Goal: Task Accomplishment & Management: Manage account settings

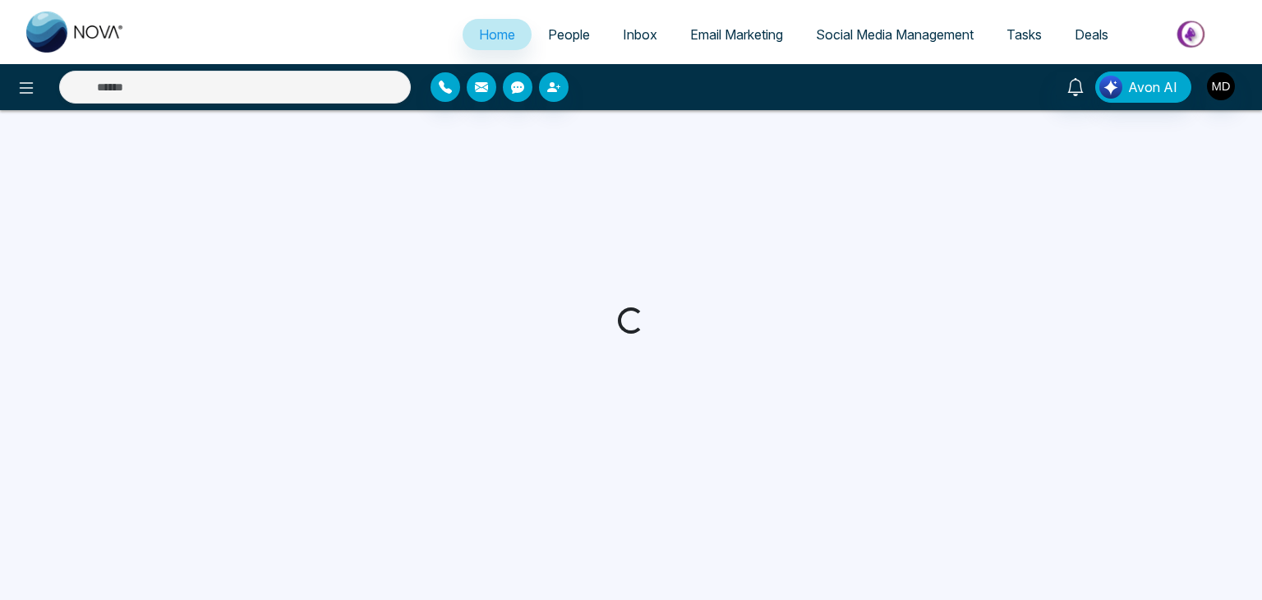
select select "*"
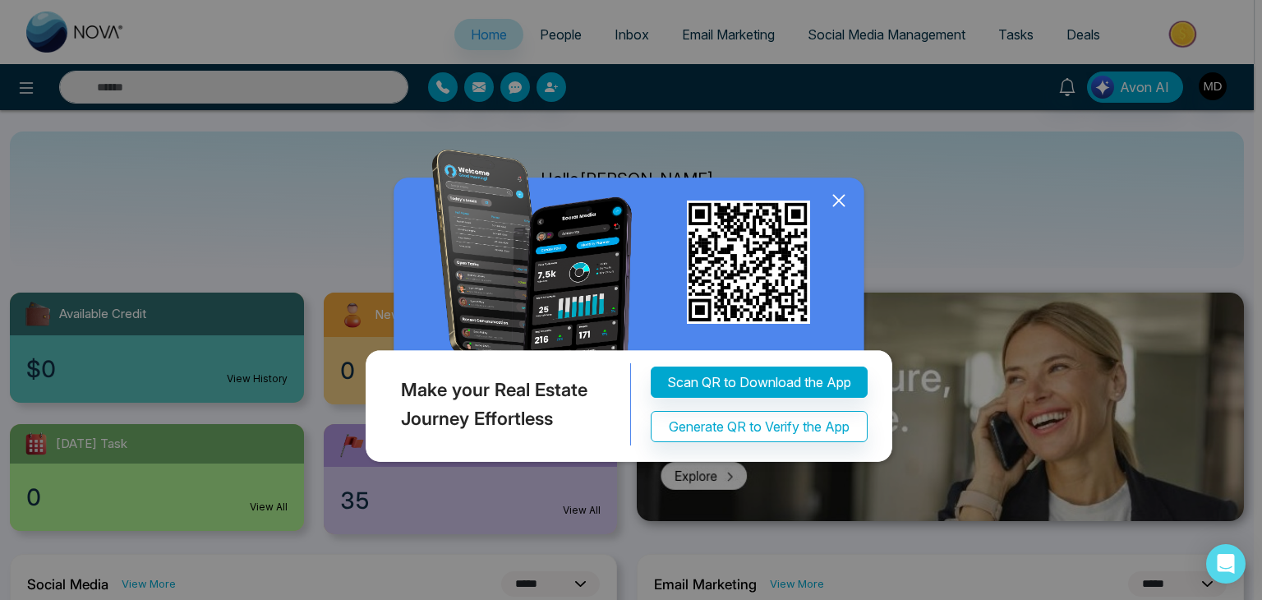
click at [841, 202] on icon at bounding box center [838, 201] width 11 height 11
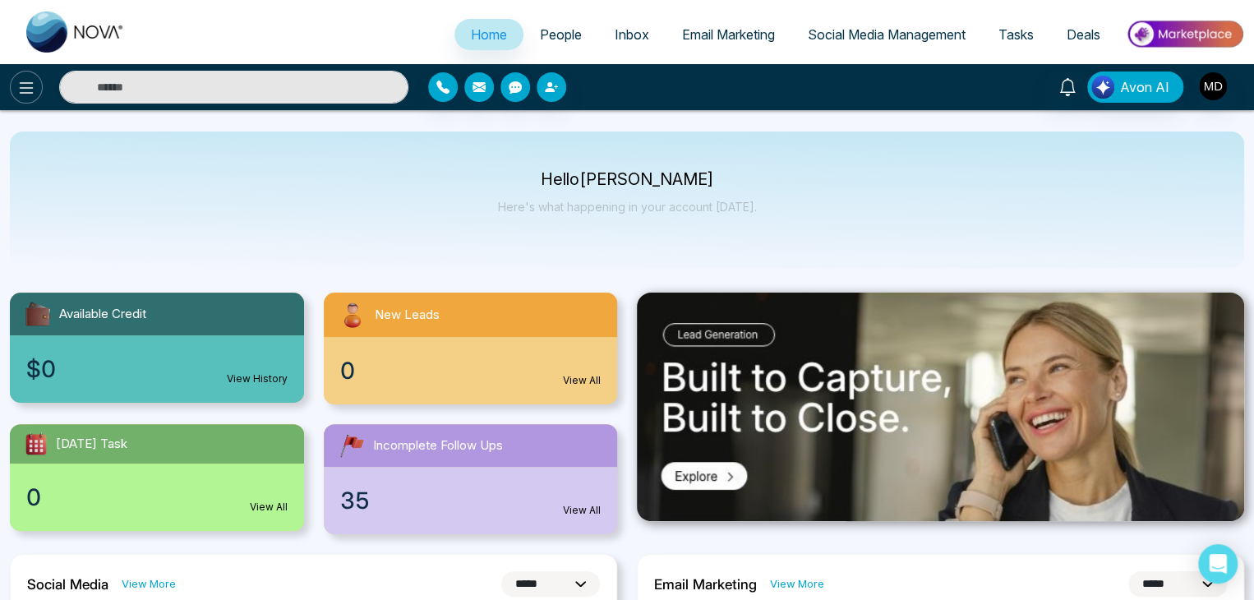
click at [28, 91] on icon at bounding box center [26, 88] width 20 height 20
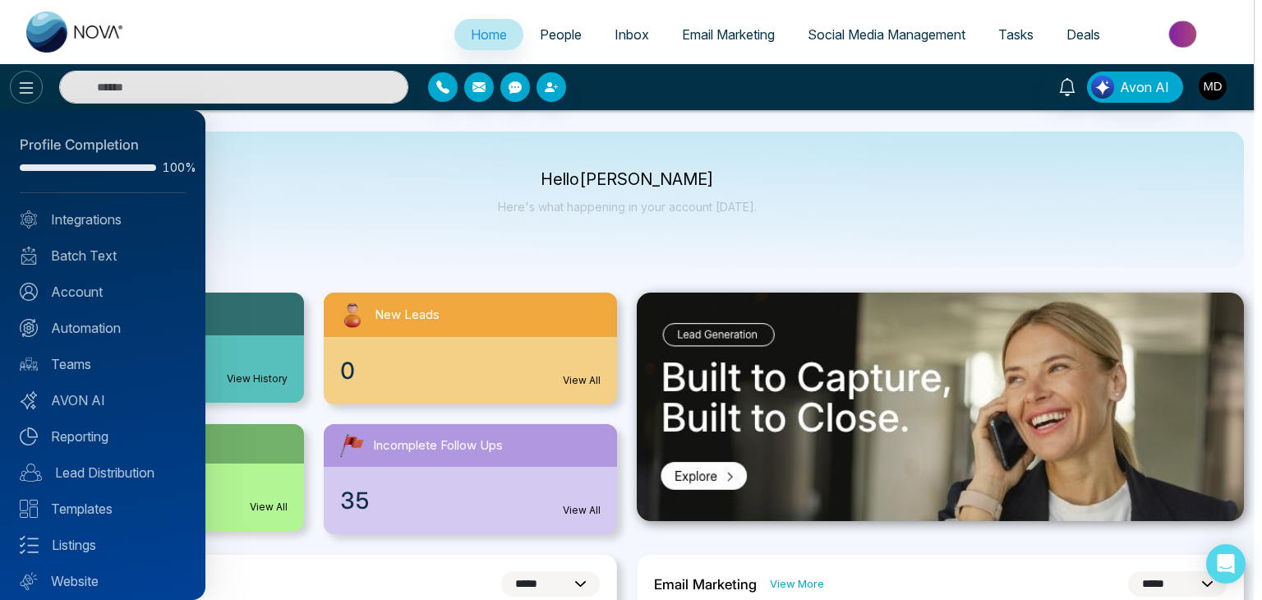
click at [28, 91] on div at bounding box center [631, 300] width 1262 height 600
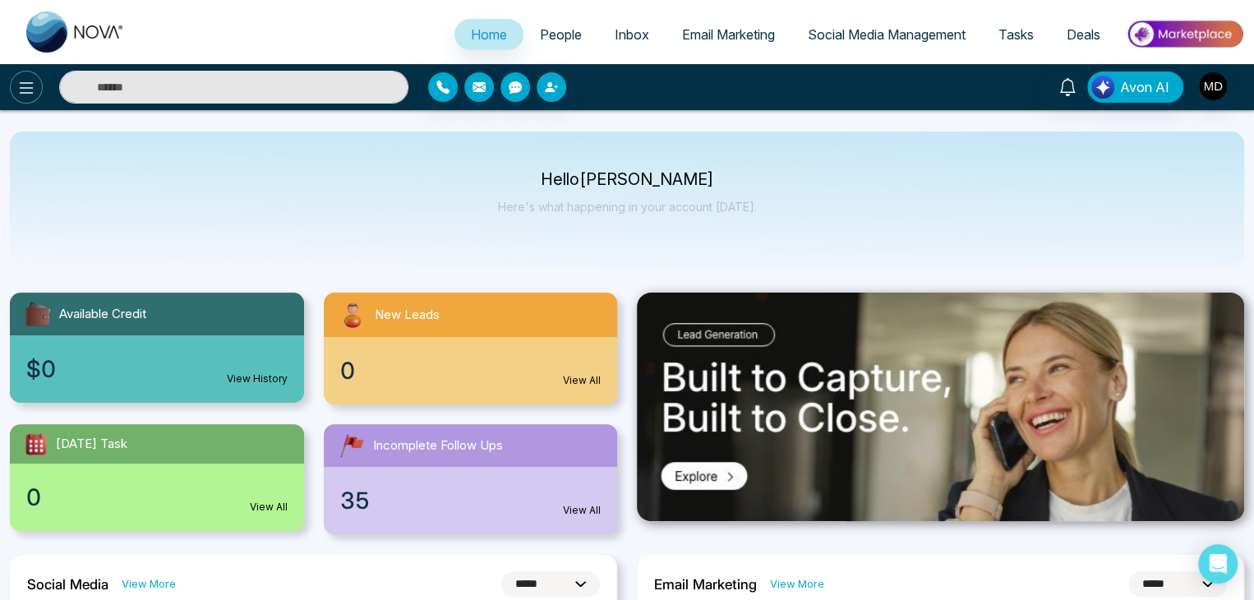
click at [28, 91] on icon at bounding box center [26, 88] width 20 height 20
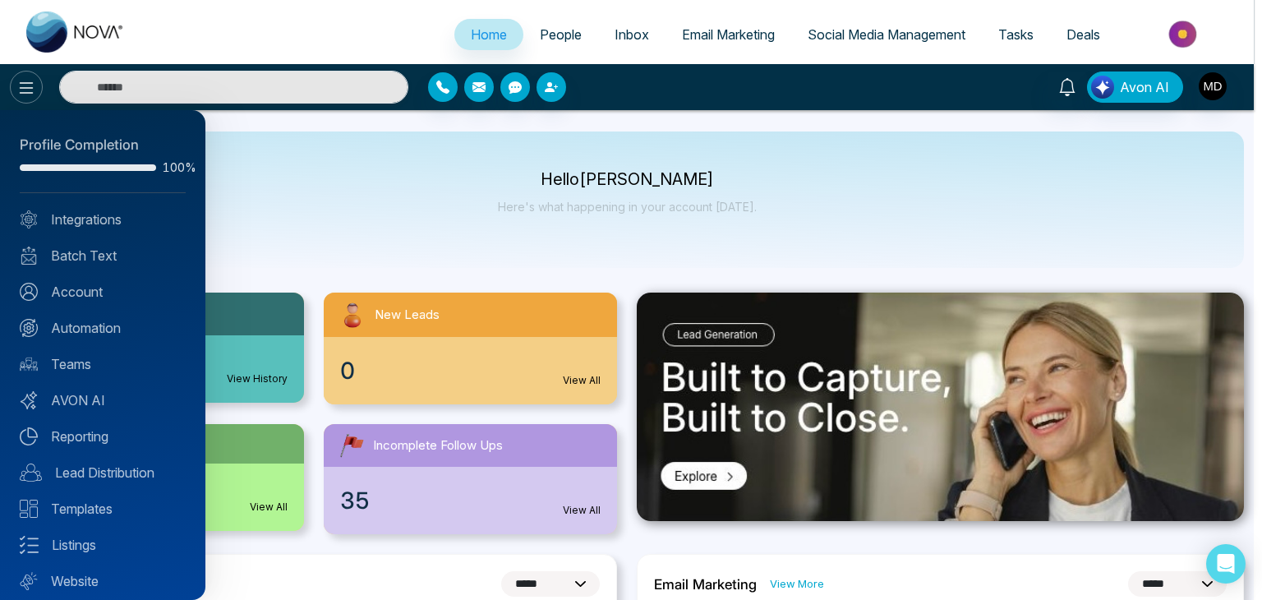
click at [28, 91] on div at bounding box center [631, 300] width 1262 height 600
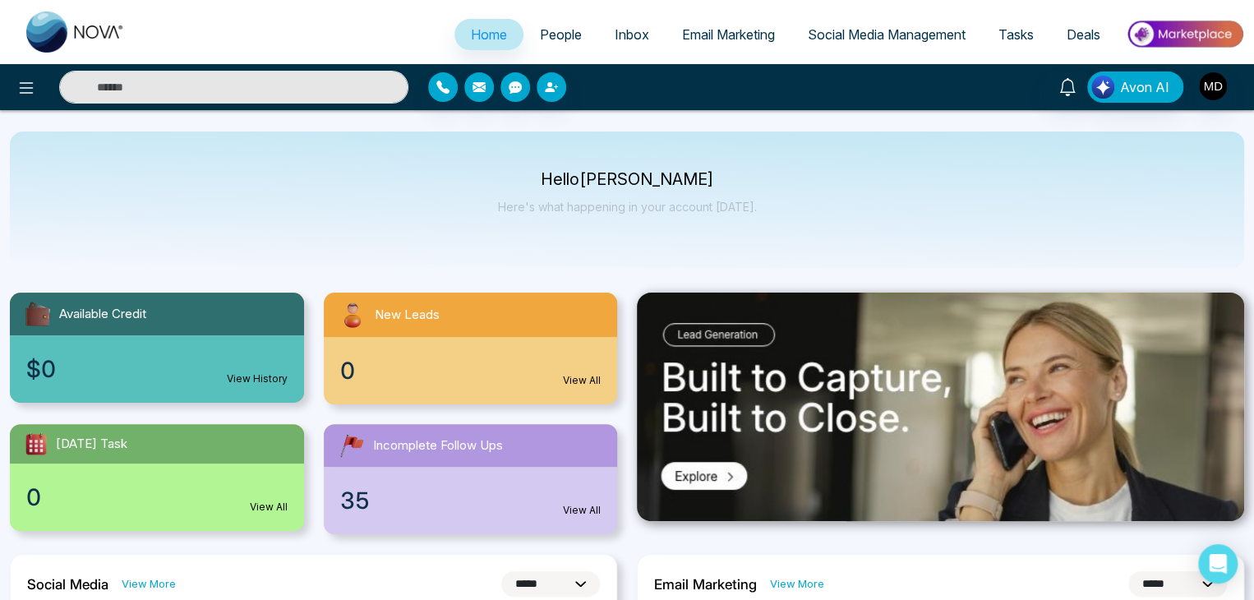
click at [559, 34] on span "People" at bounding box center [561, 34] width 42 height 16
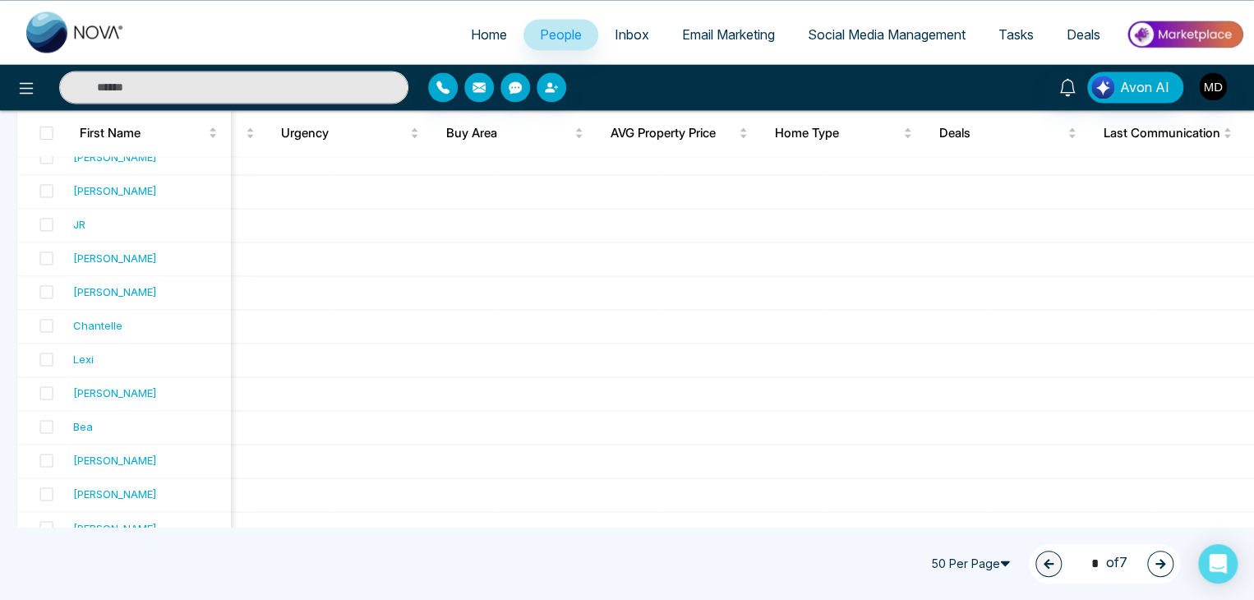
scroll to position [1489, 0]
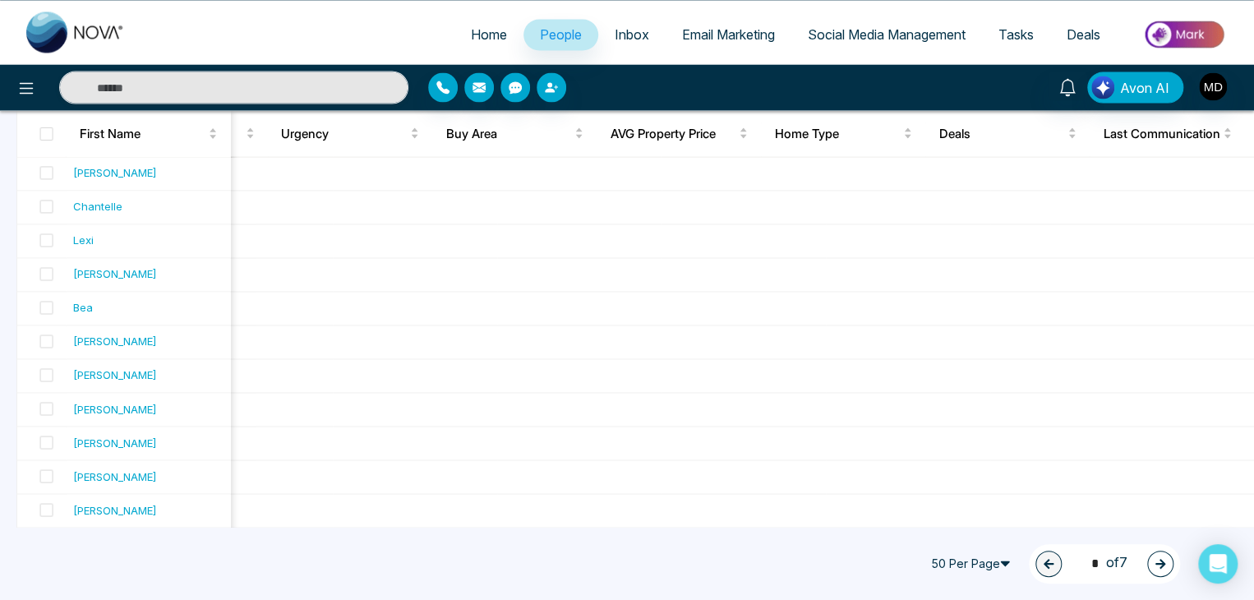
click at [1160, 567] on icon "button" at bounding box center [1160, 564] width 10 height 10
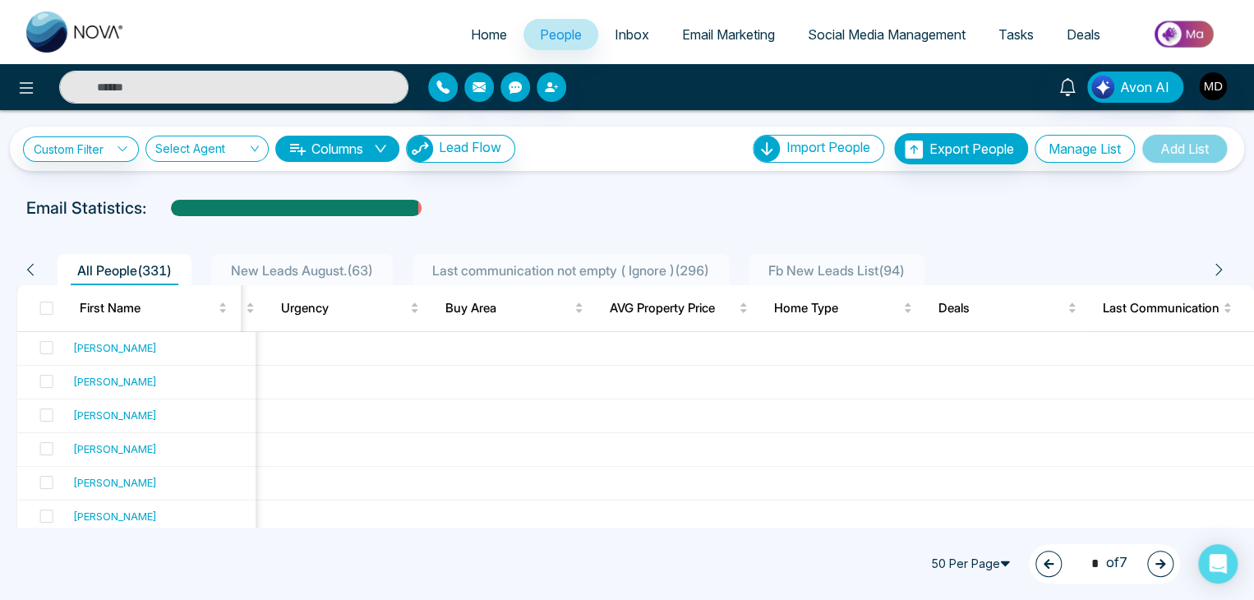
click at [1157, 558] on icon "button" at bounding box center [1160, 564] width 12 height 12
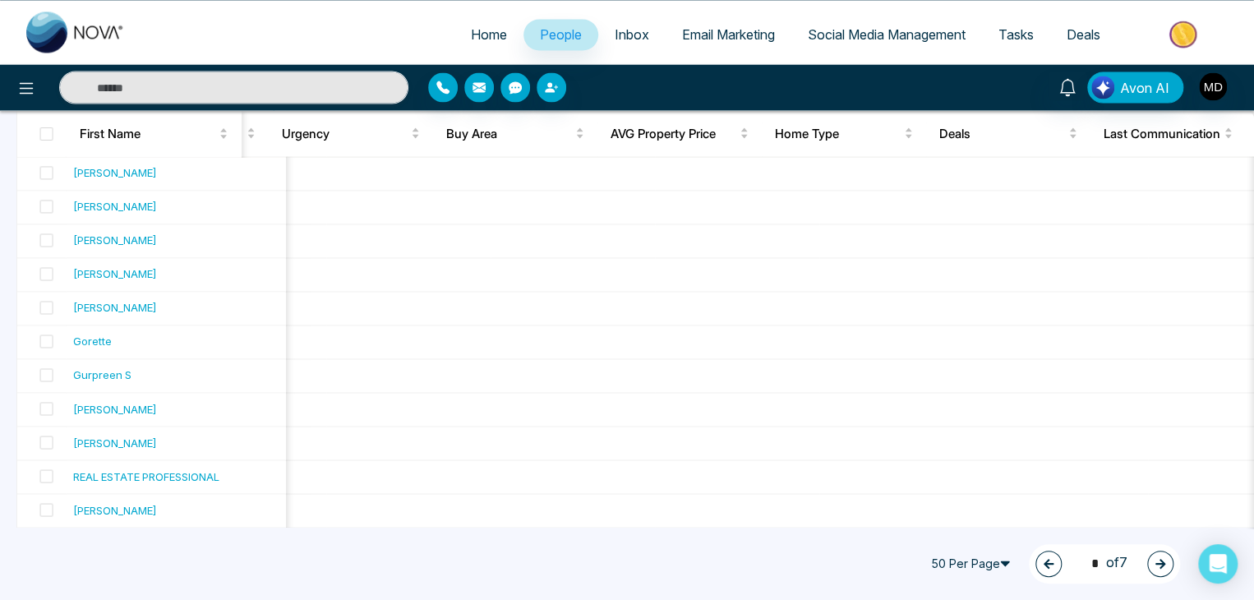
click at [1157, 564] on icon "button" at bounding box center [1160, 564] width 12 height 12
click at [1153, 559] on button "button" at bounding box center [1160, 563] width 26 height 26
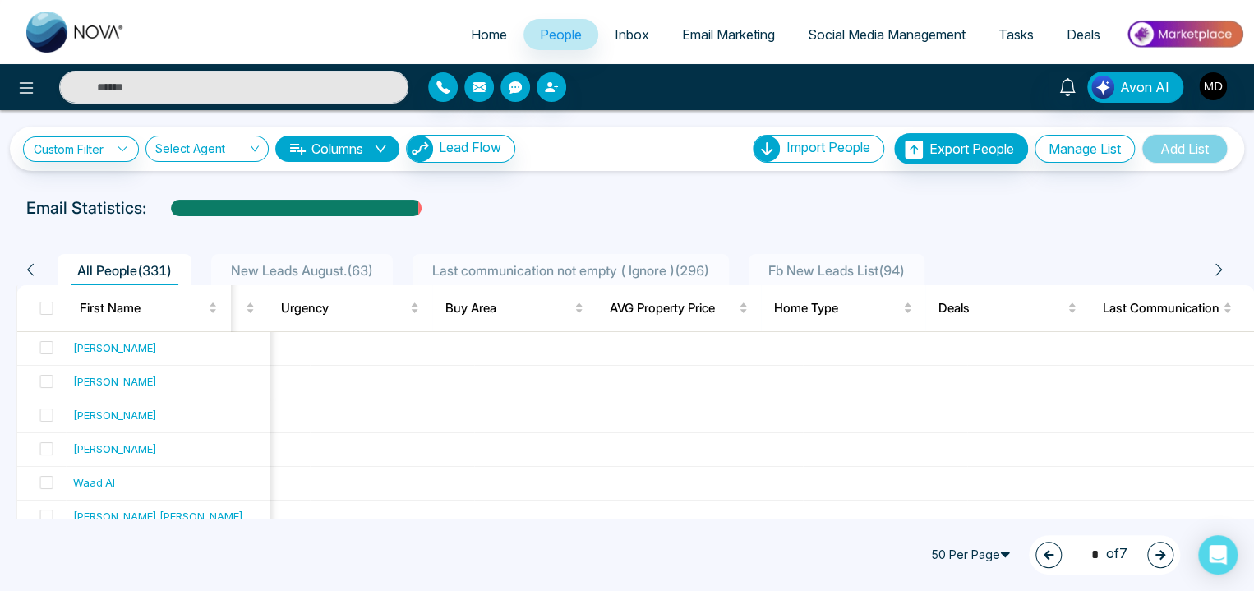
click at [1158, 552] on icon "button" at bounding box center [1160, 555] width 12 height 12
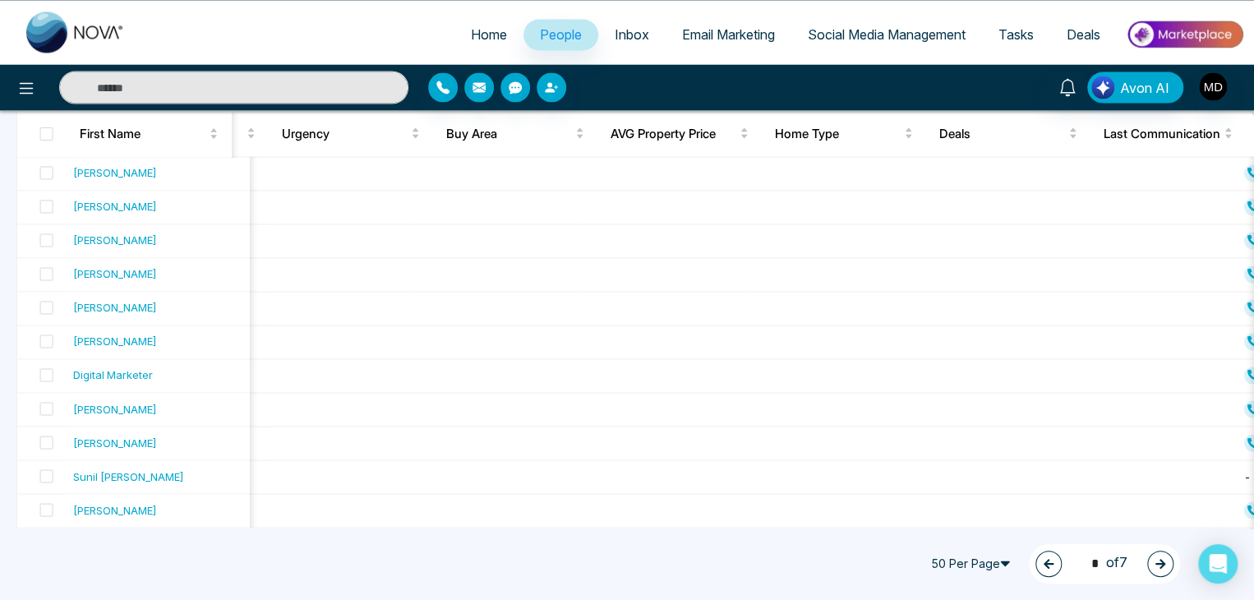
click at [1159, 561] on icon "button" at bounding box center [1160, 564] width 12 height 12
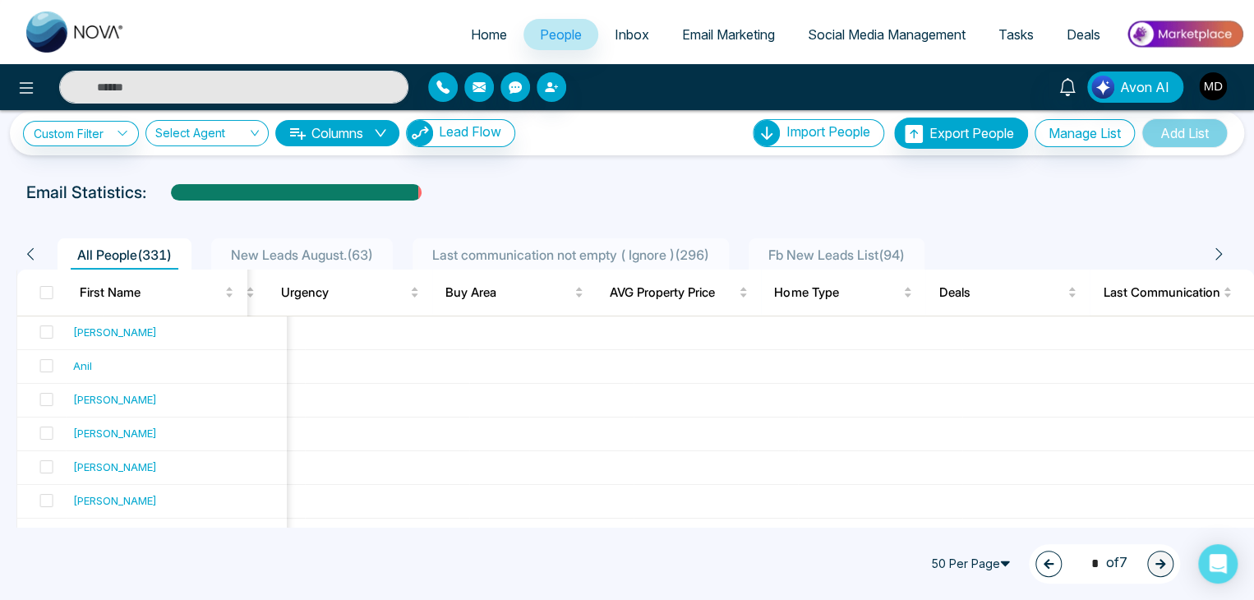
scroll to position [0, 0]
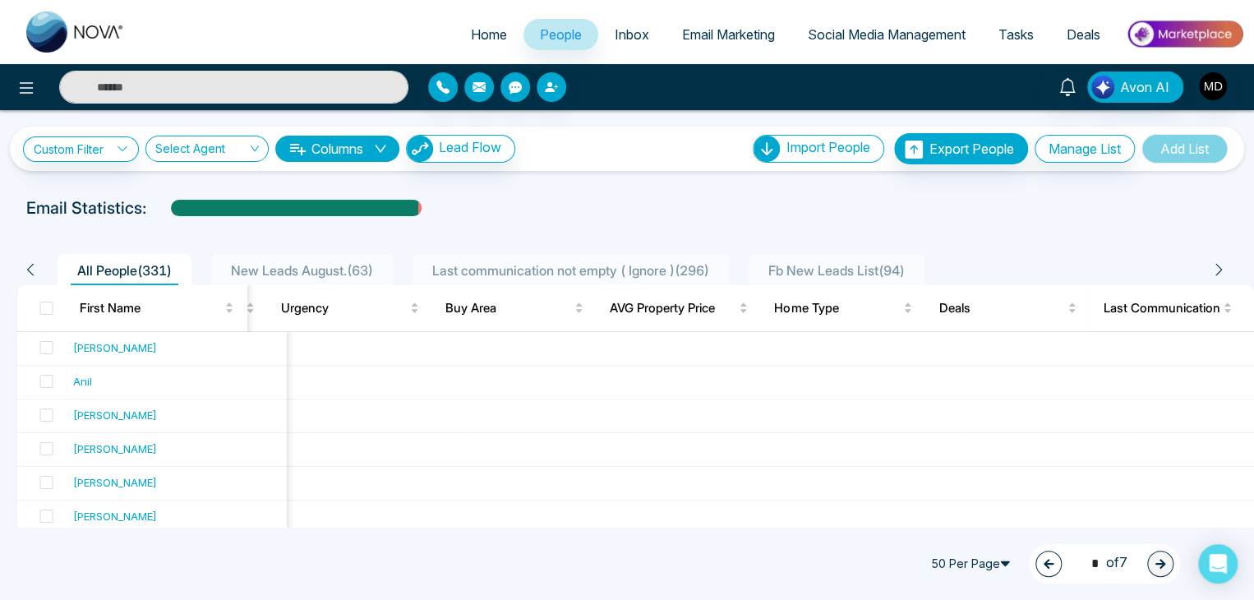
click at [1035, 553] on button "button" at bounding box center [1048, 563] width 26 height 26
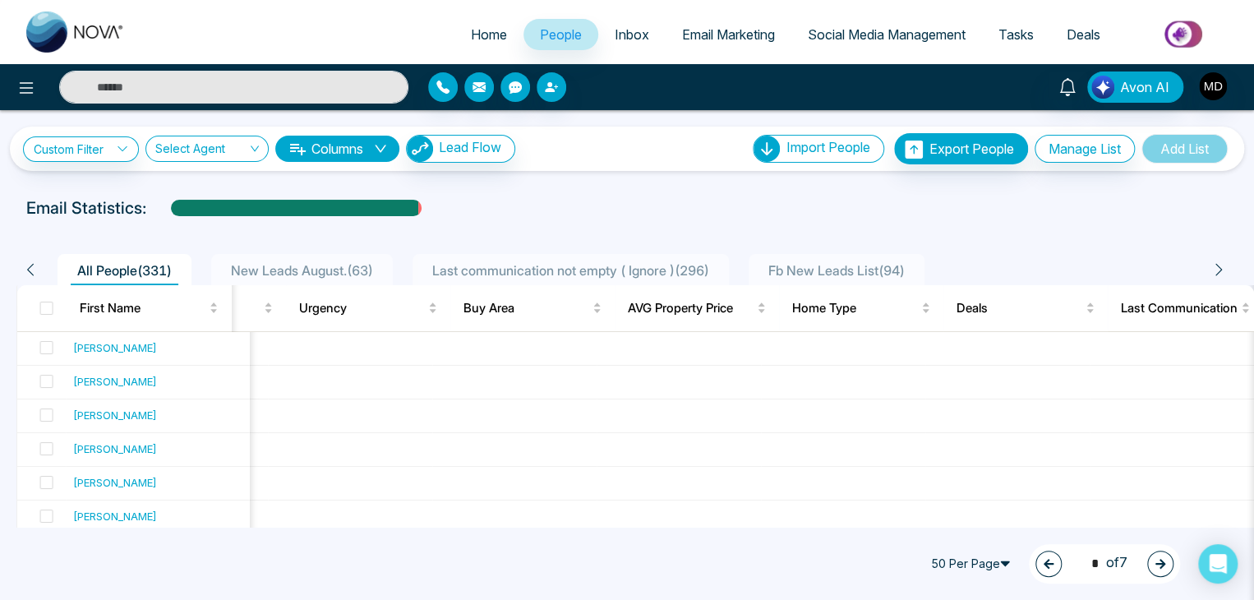
click at [1043, 559] on icon "button" at bounding box center [1049, 564] width 12 height 12
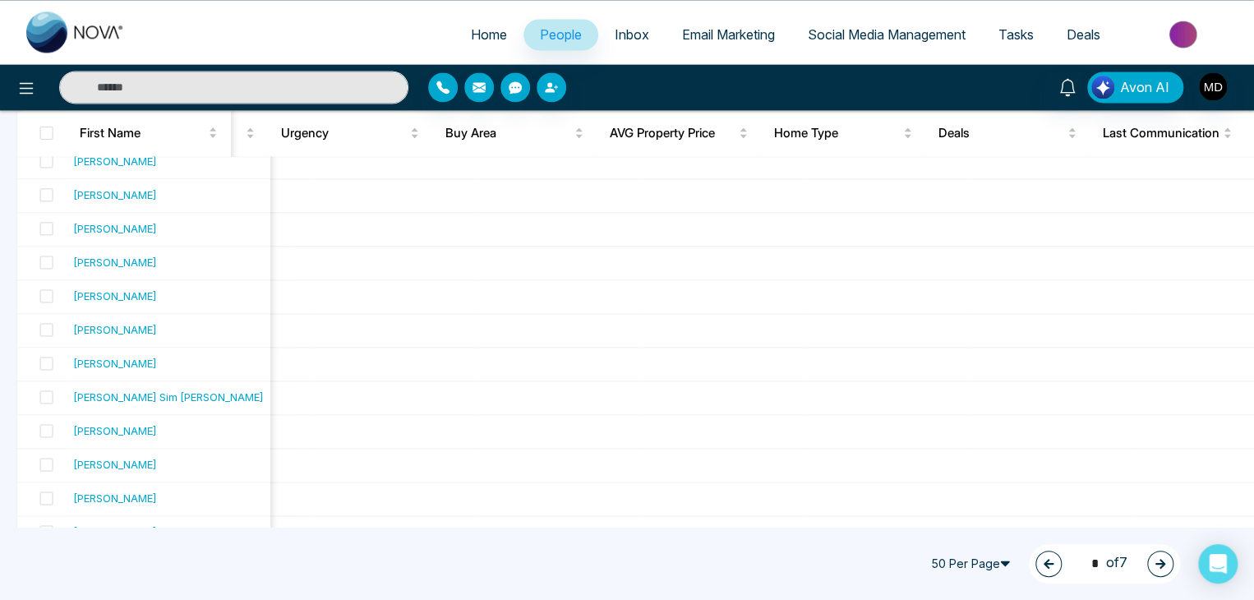
scroll to position [1321, 0]
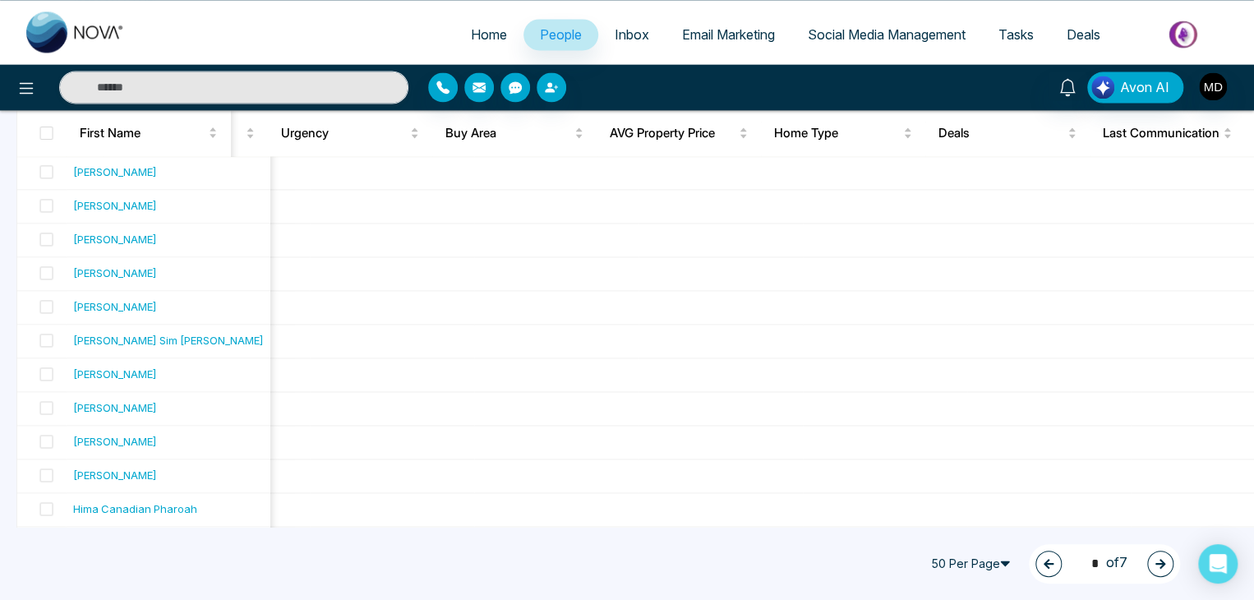
click at [1043, 563] on icon "button" at bounding box center [1048, 564] width 10 height 10
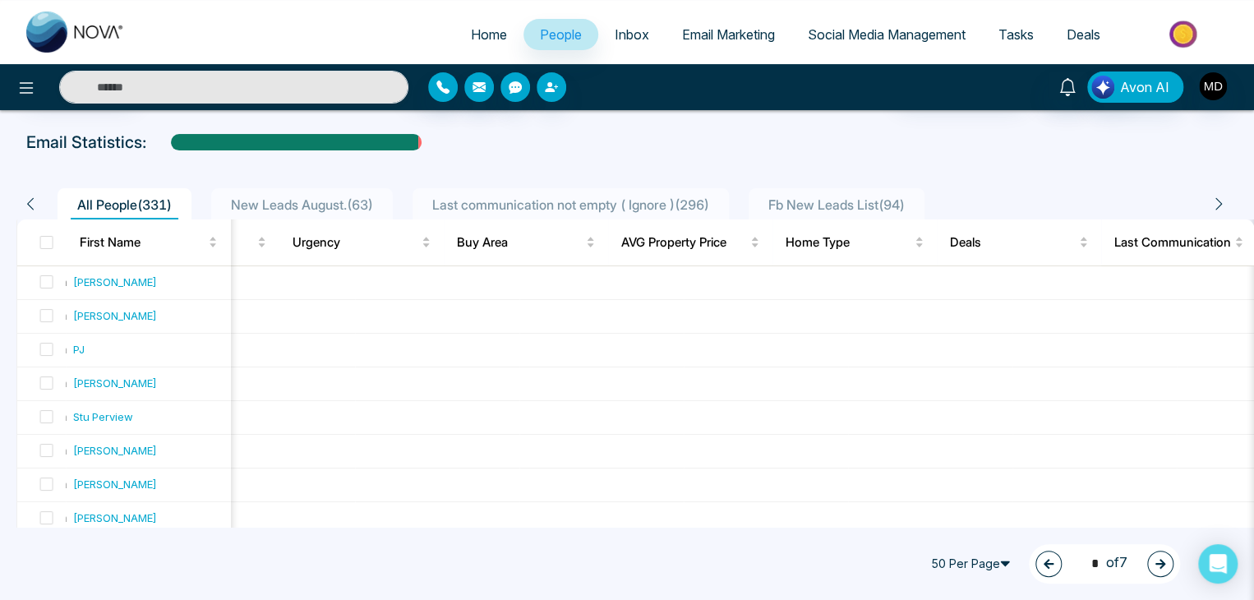
scroll to position [0, 0]
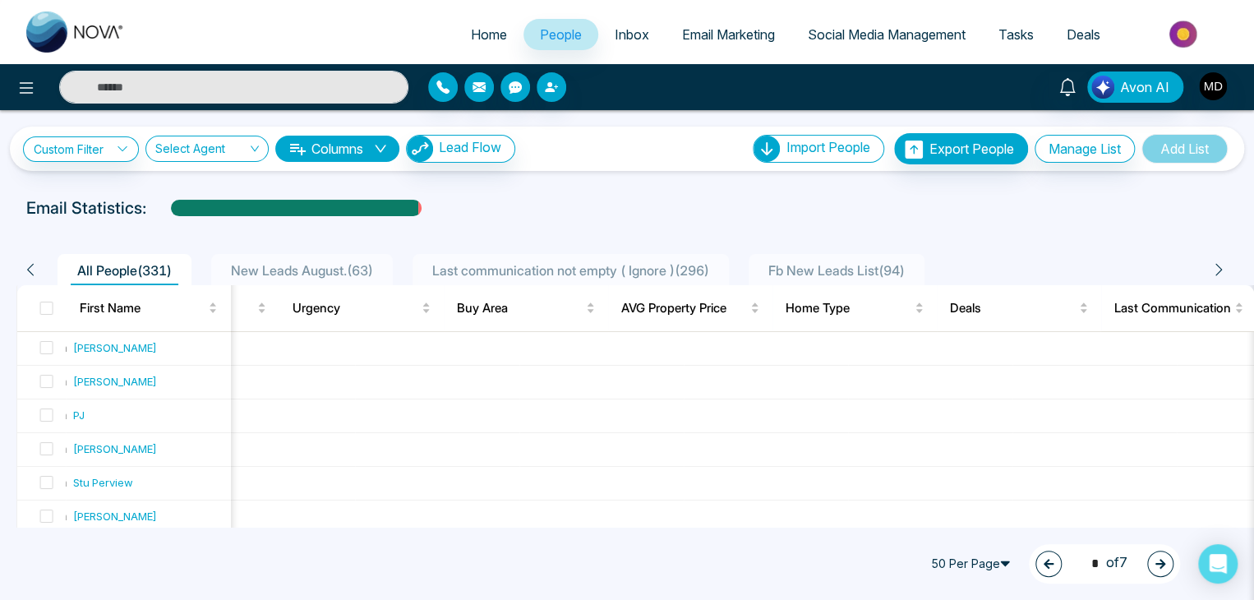
click at [1035, 559] on button "button" at bounding box center [1048, 563] width 26 height 26
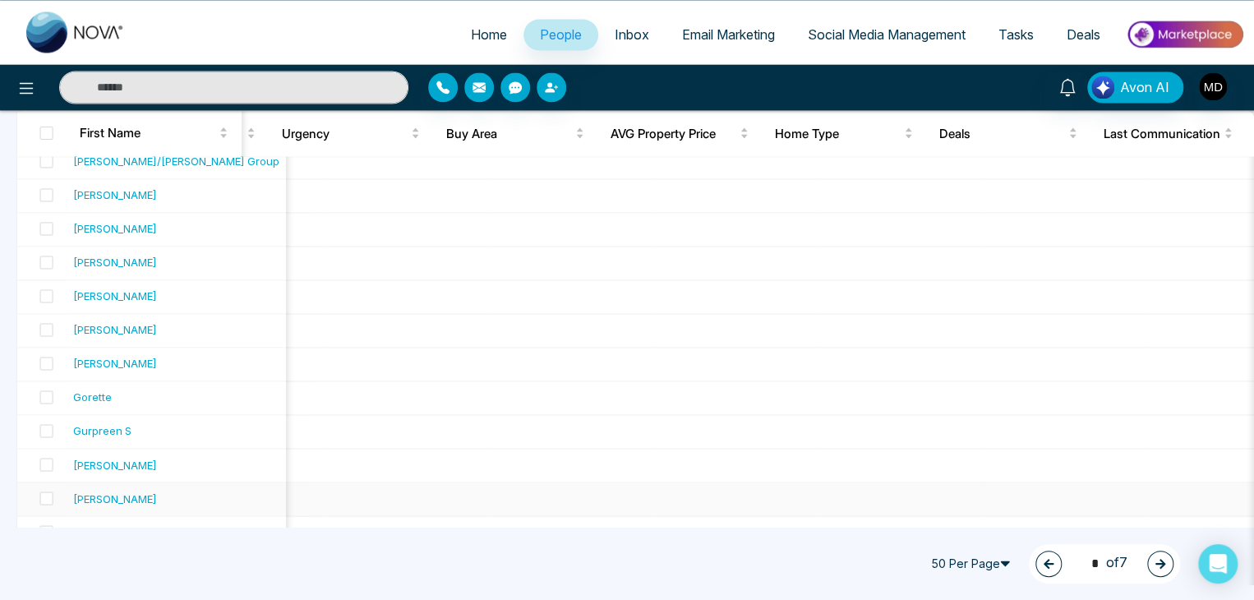
scroll to position [1489, 0]
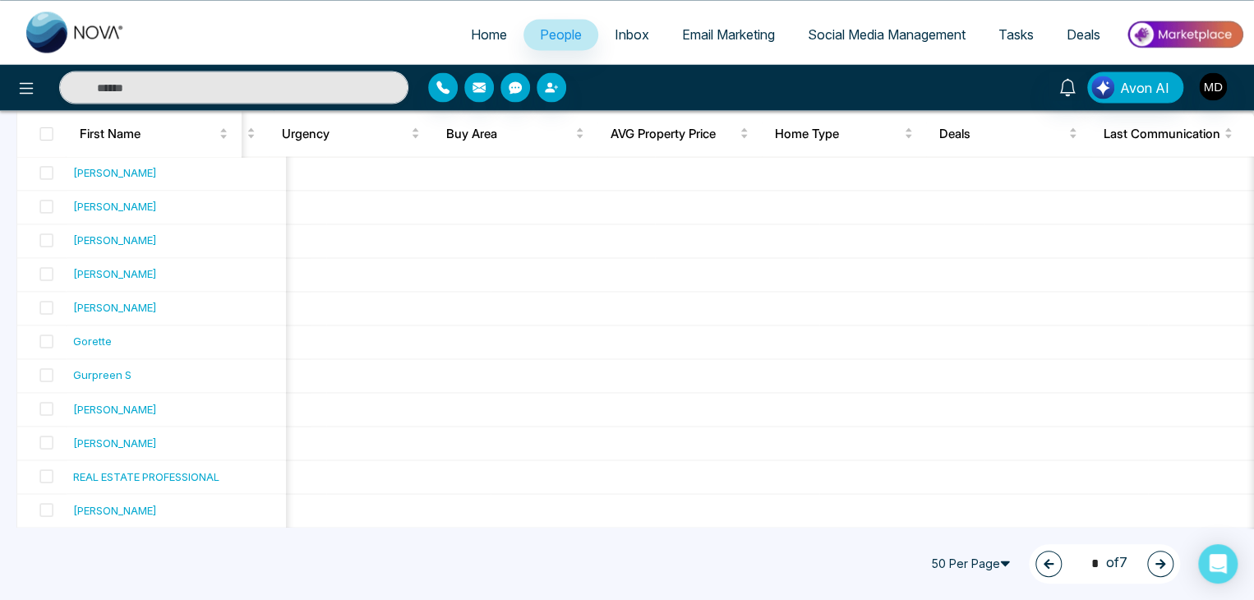
click at [1043, 563] on icon "button" at bounding box center [1048, 564] width 10 height 10
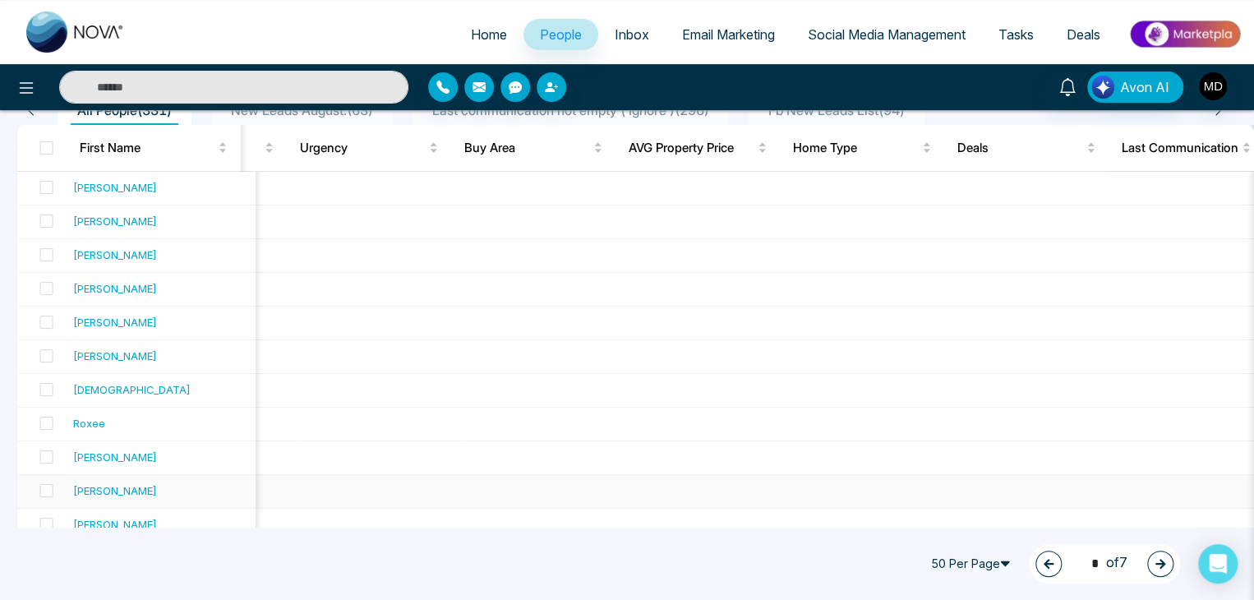
scroll to position [0, 0]
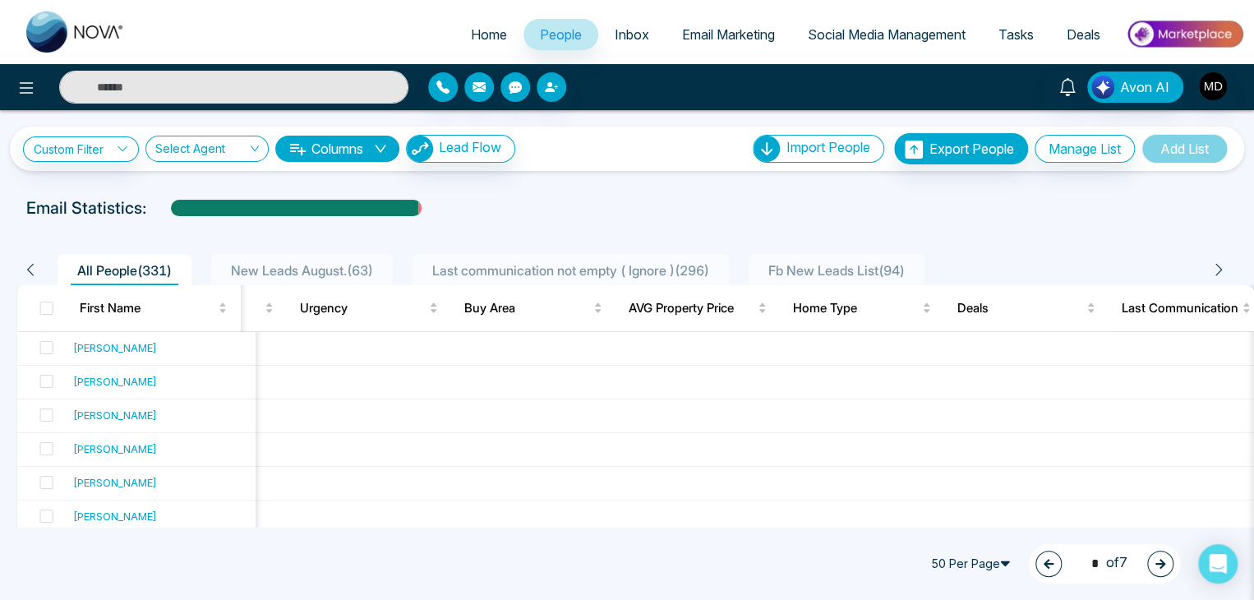
click at [1035, 561] on button "button" at bounding box center [1048, 563] width 26 height 26
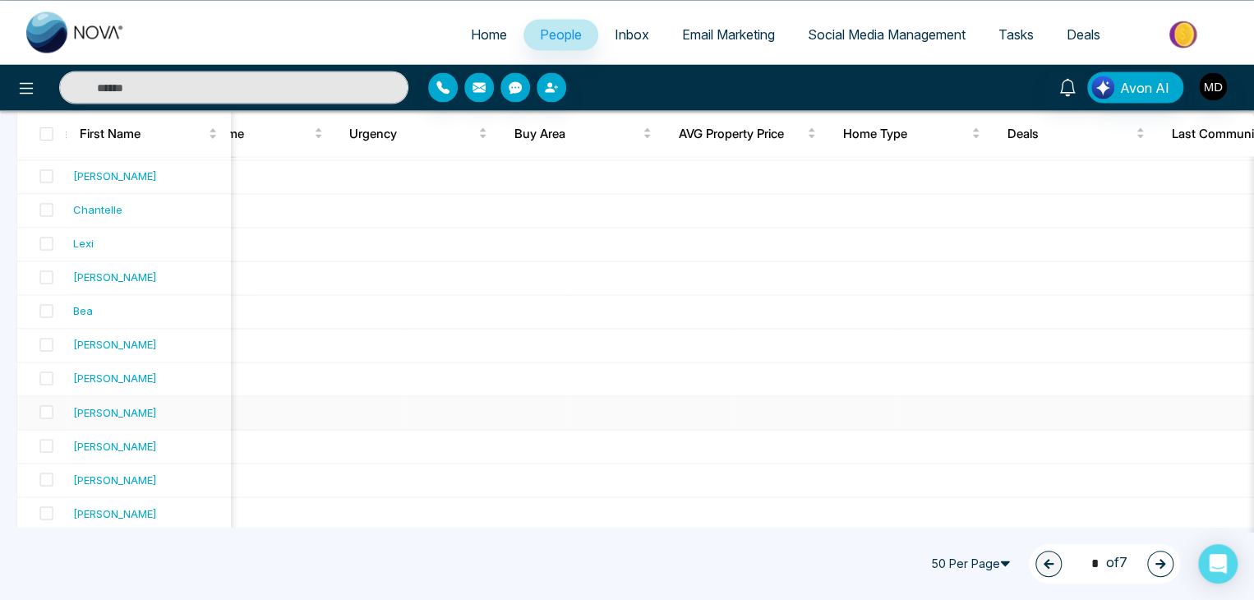
scroll to position [0, 1669]
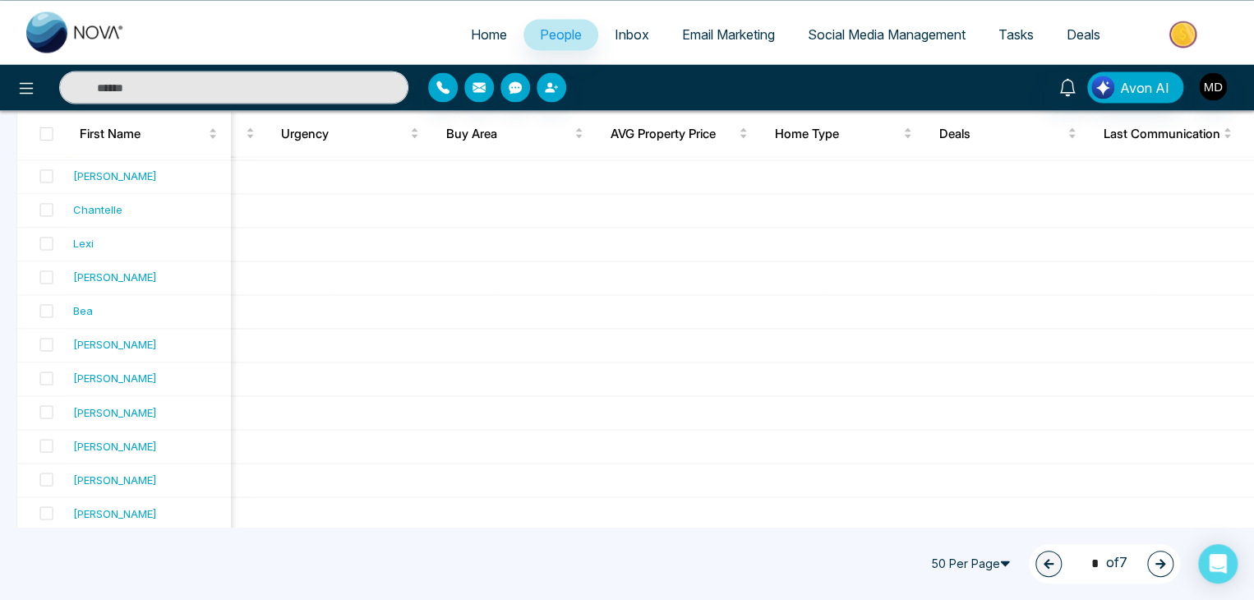
click at [1166, 563] on button "button" at bounding box center [1160, 563] width 26 height 26
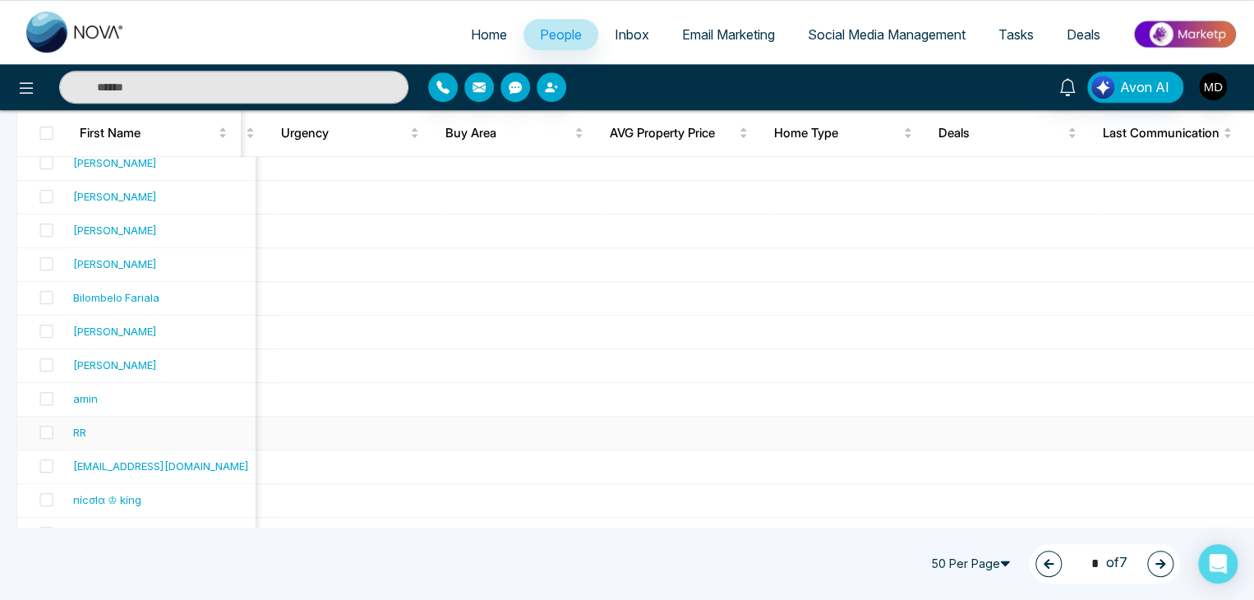
scroll to position [554, 0]
click at [1041, 556] on button "button" at bounding box center [1048, 563] width 26 height 26
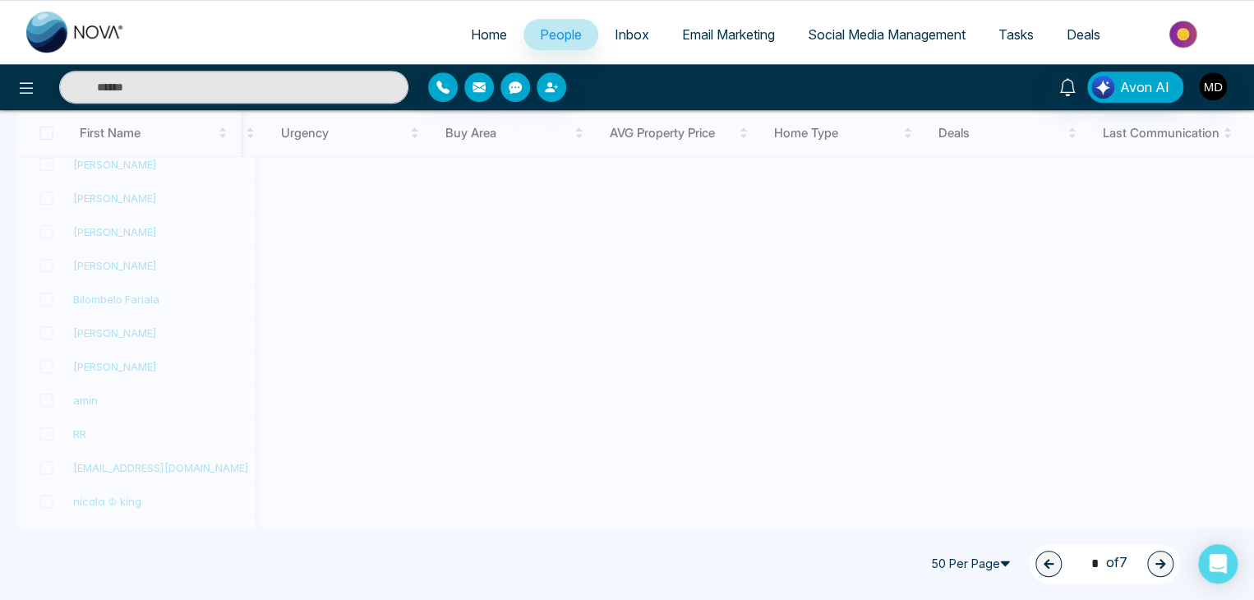
type input "*"
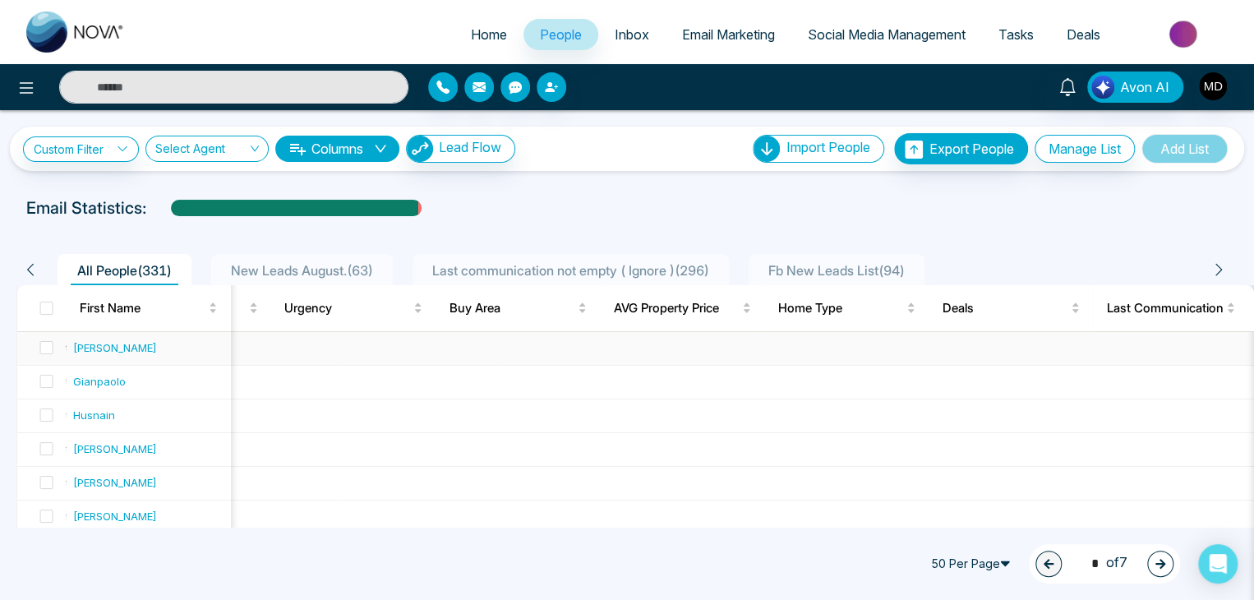
scroll to position [0, 0]
drag, startPoint x: 117, startPoint y: 149, endPoint x: 84, endPoint y: 146, distance: 33.8
click at [84, 146] on link "Custom Filter" at bounding box center [81, 148] width 116 height 25
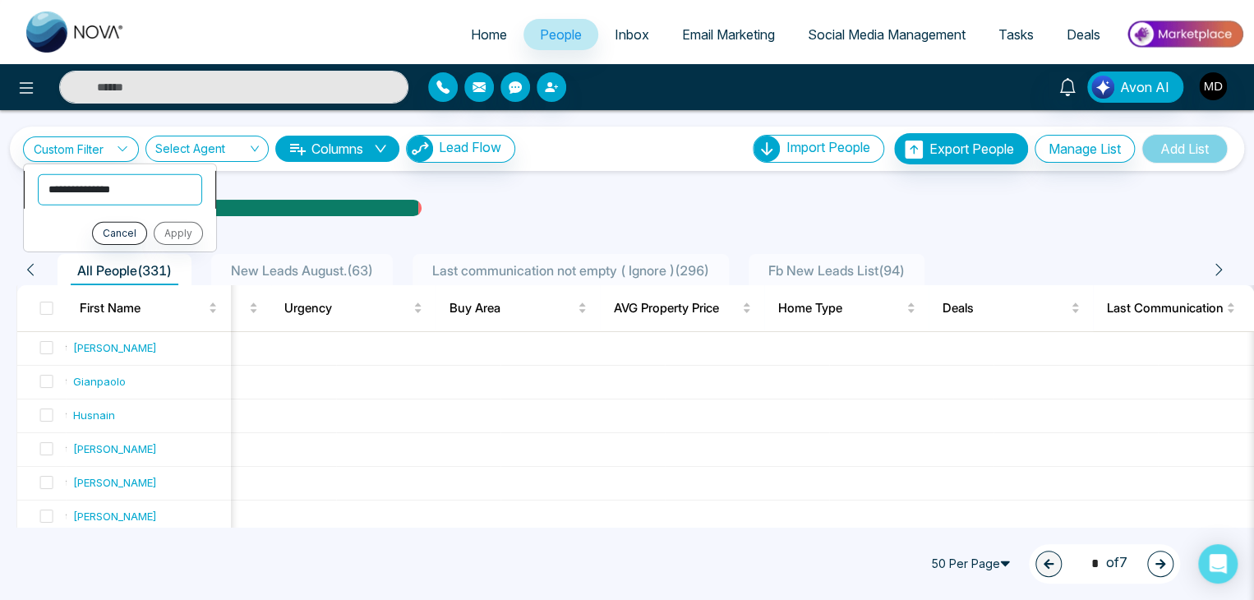
click at [111, 173] on select "**********" at bounding box center [120, 188] width 164 height 31
select select "**********"
click at [38, 173] on select "**********" at bounding box center [120, 188] width 164 height 31
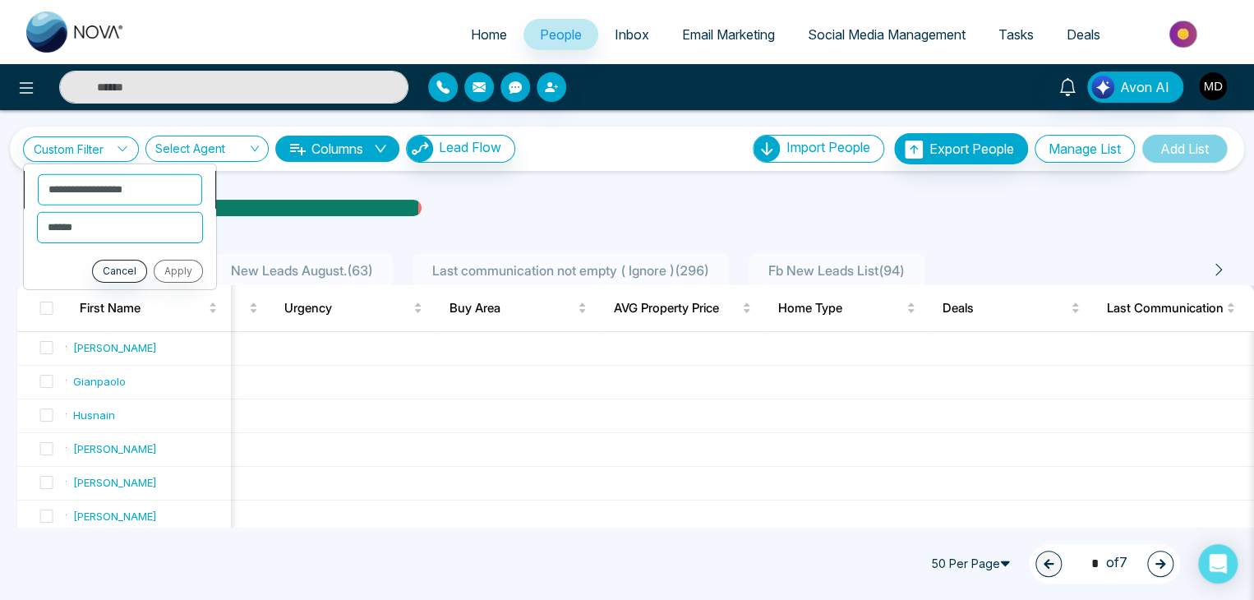
click at [139, 205] on li "**********" at bounding box center [120, 189] width 192 height 38
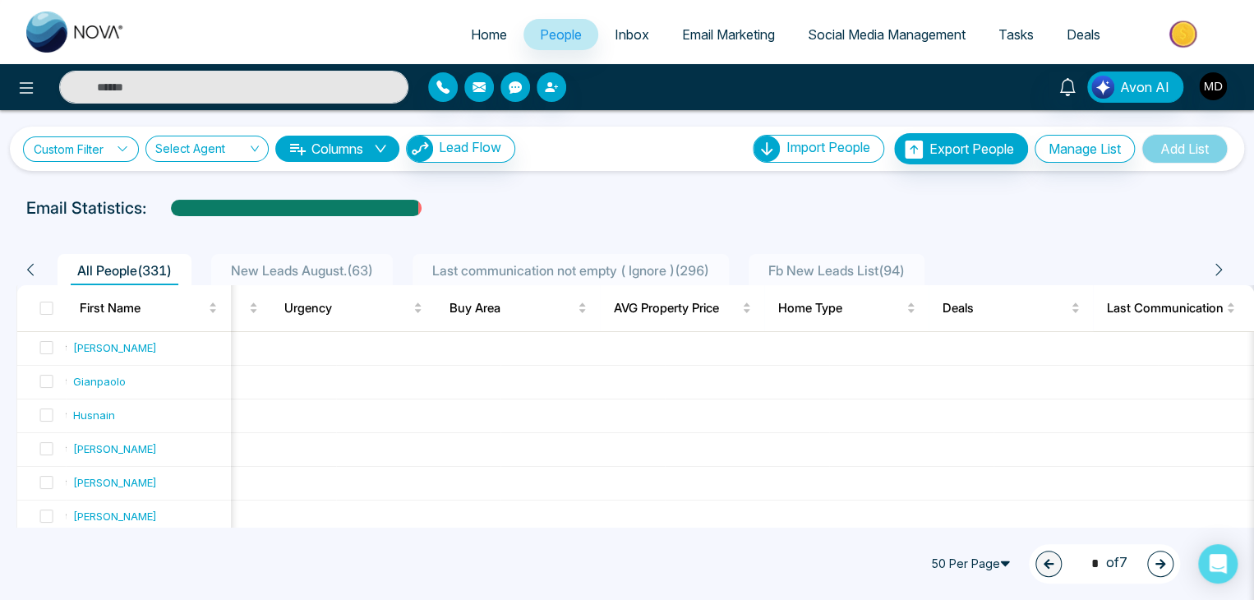
click at [115, 151] on link "Custom Filter" at bounding box center [81, 148] width 116 height 25
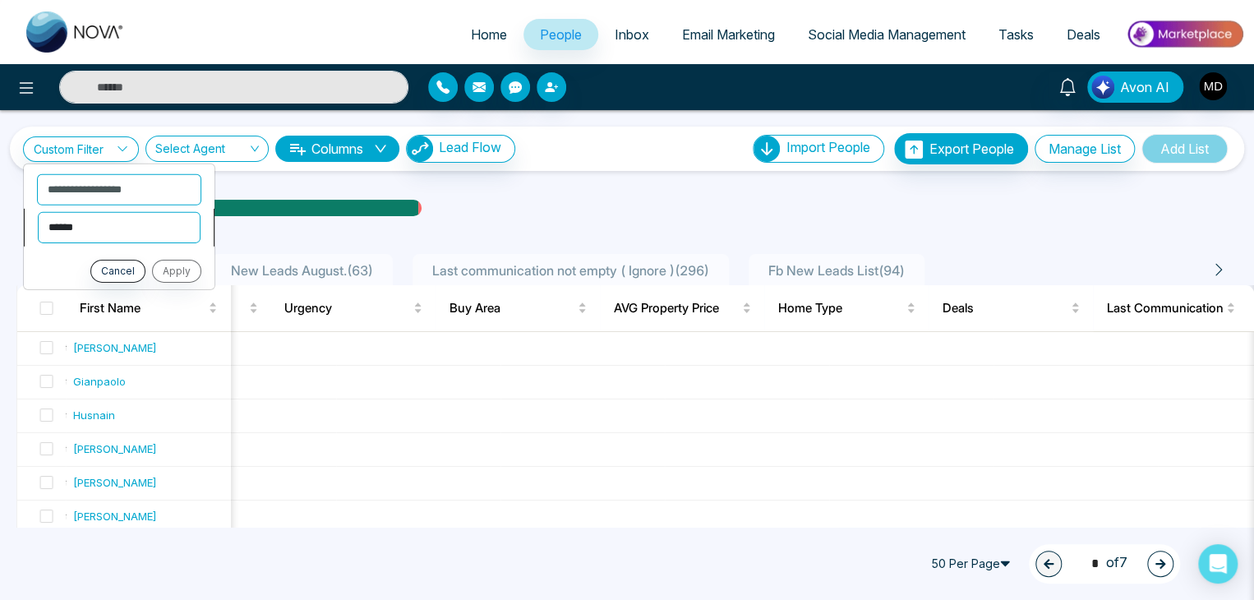
click at [128, 214] on select "**********" at bounding box center [119, 226] width 163 height 31
click at [38, 211] on select "**********" at bounding box center [119, 226] width 163 height 31
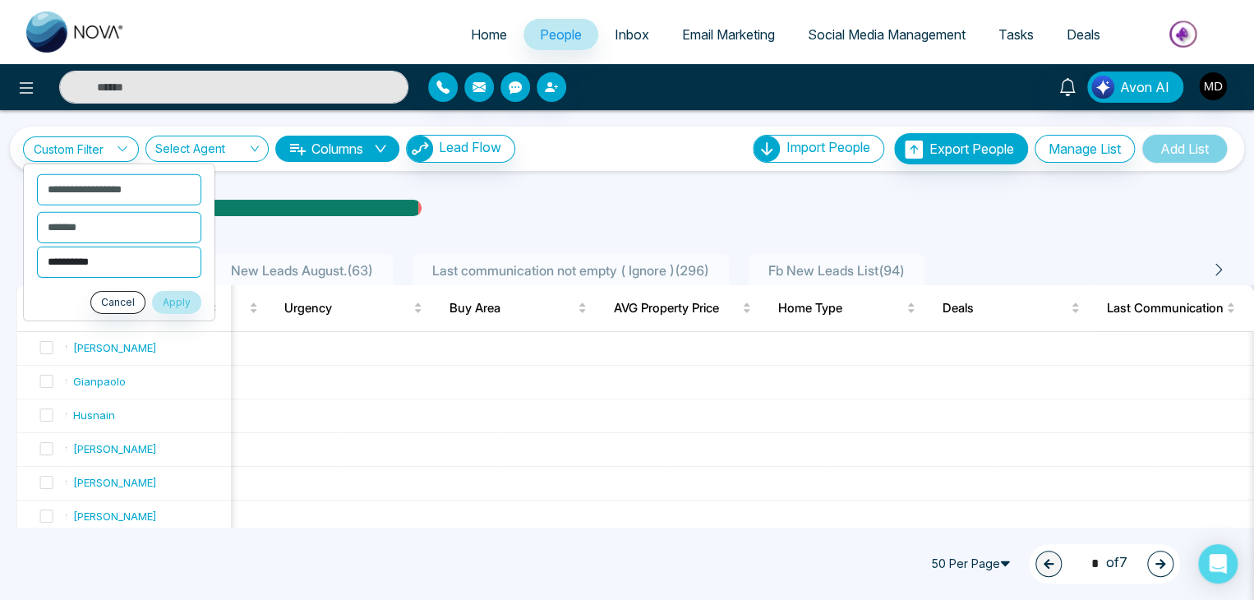
click at [121, 260] on select "**********" at bounding box center [119, 261] width 164 height 31
click at [135, 231] on select "**********" at bounding box center [119, 226] width 163 height 31
select select "*********"
click at [38, 211] on select "**********" at bounding box center [119, 226] width 163 height 31
click at [90, 277] on input at bounding box center [70, 265] width 66 height 27
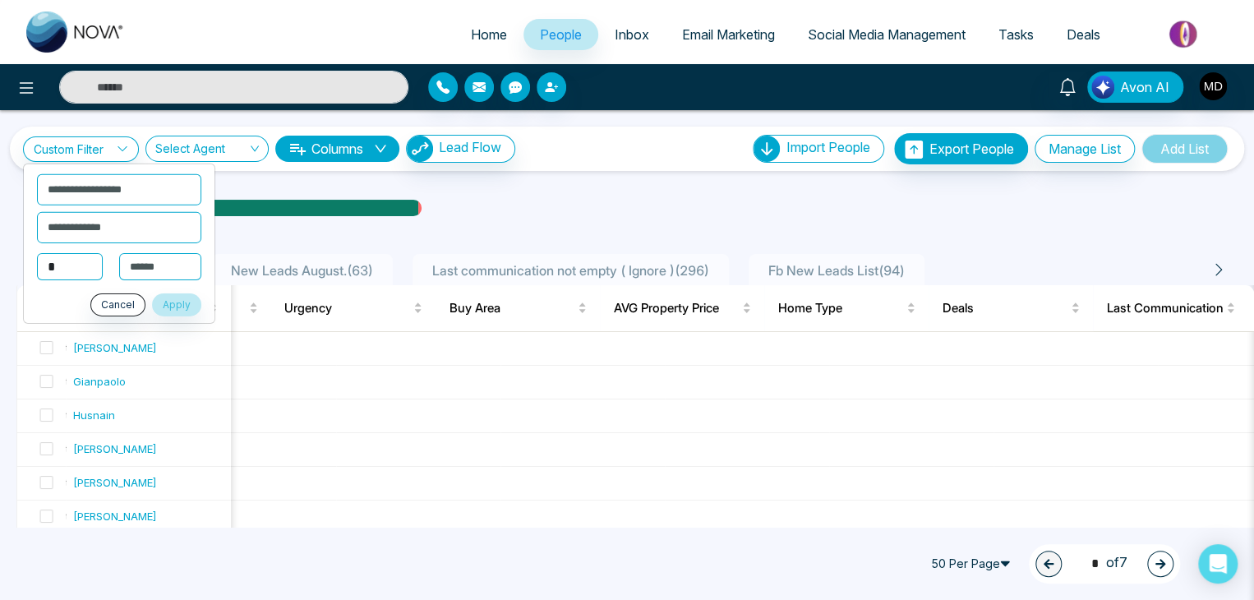
type input "*"
click at [123, 268] on select "**********" at bounding box center [160, 266] width 82 height 28
select select "***"
click at [119, 252] on select "**********" at bounding box center [160, 266] width 82 height 28
click at [176, 307] on button "Apply" at bounding box center [176, 304] width 49 height 23
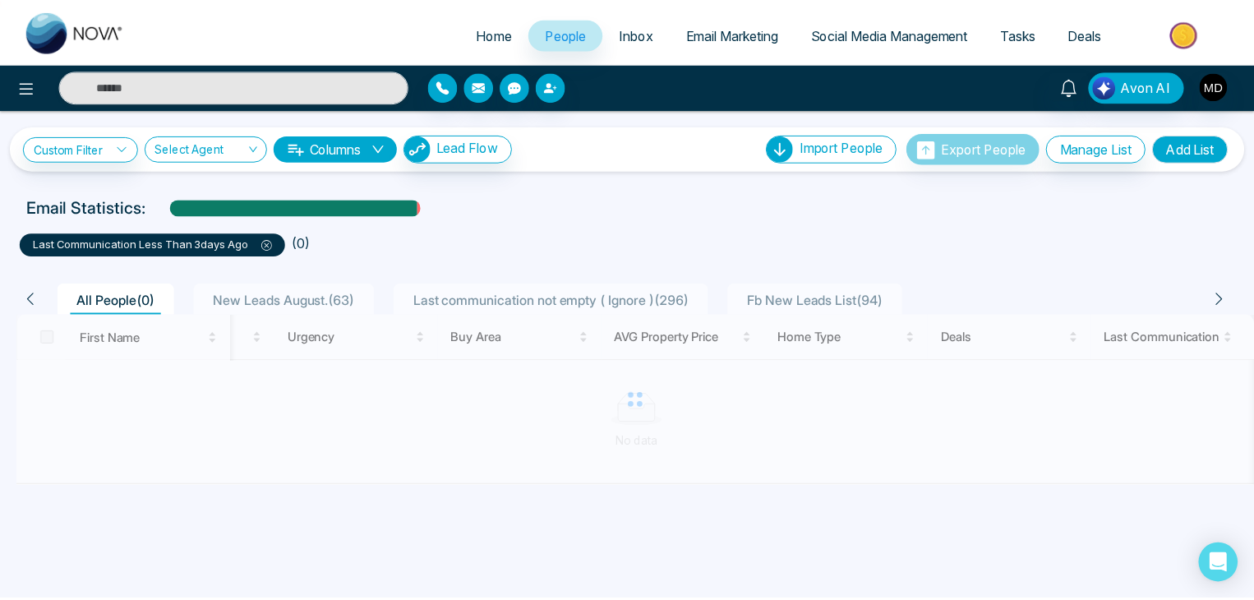
scroll to position [0, 1597]
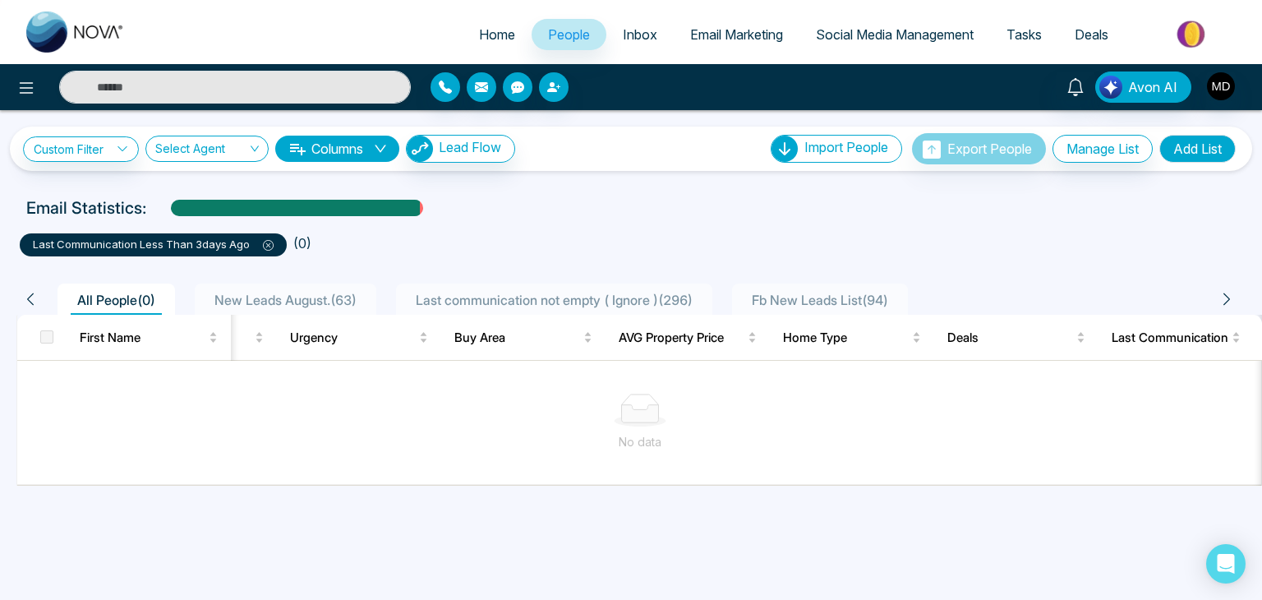
click at [265, 245] on icon at bounding box center [268, 245] width 11 height 11
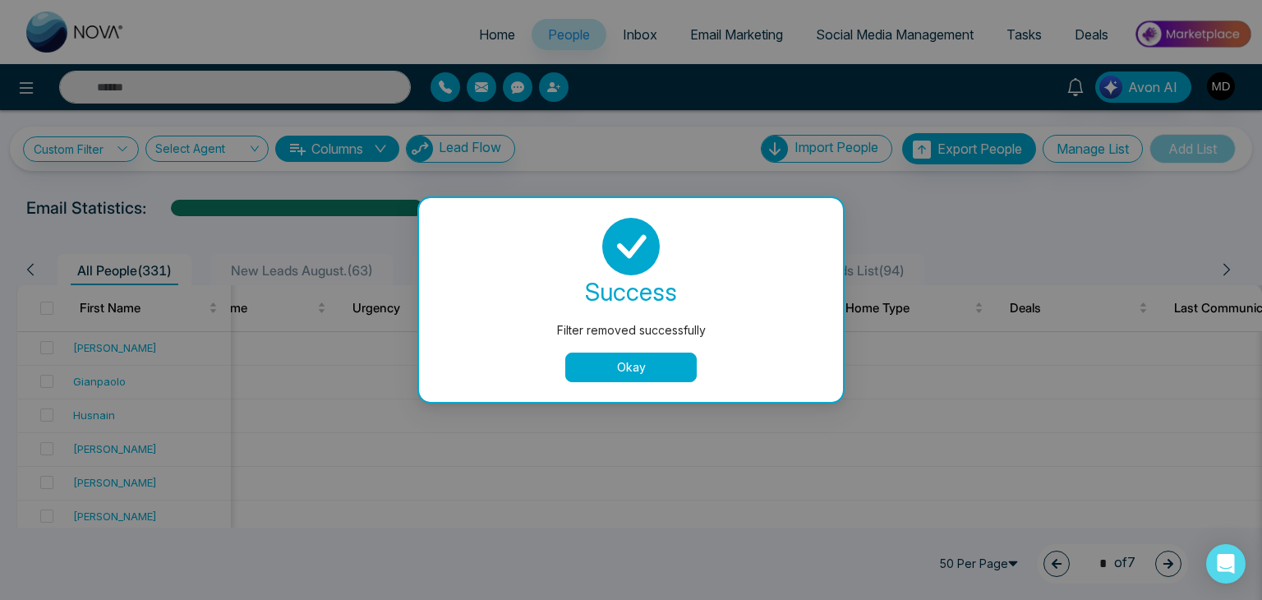
click at [596, 362] on button "Okay" at bounding box center [630, 367] width 131 height 30
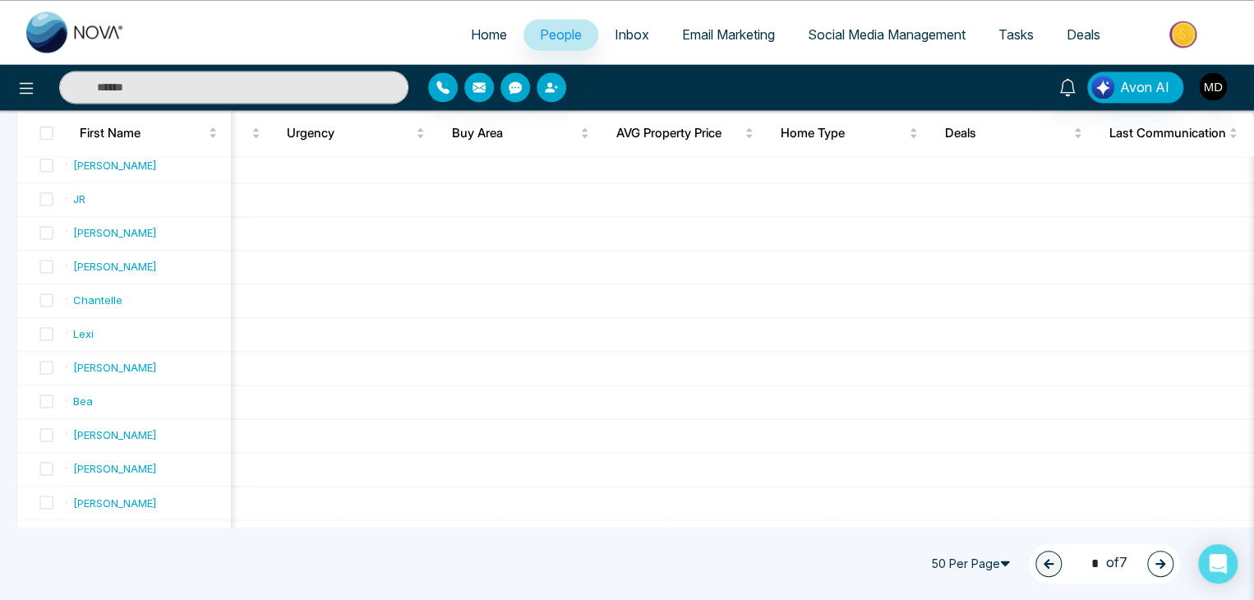
scroll to position [1489, 0]
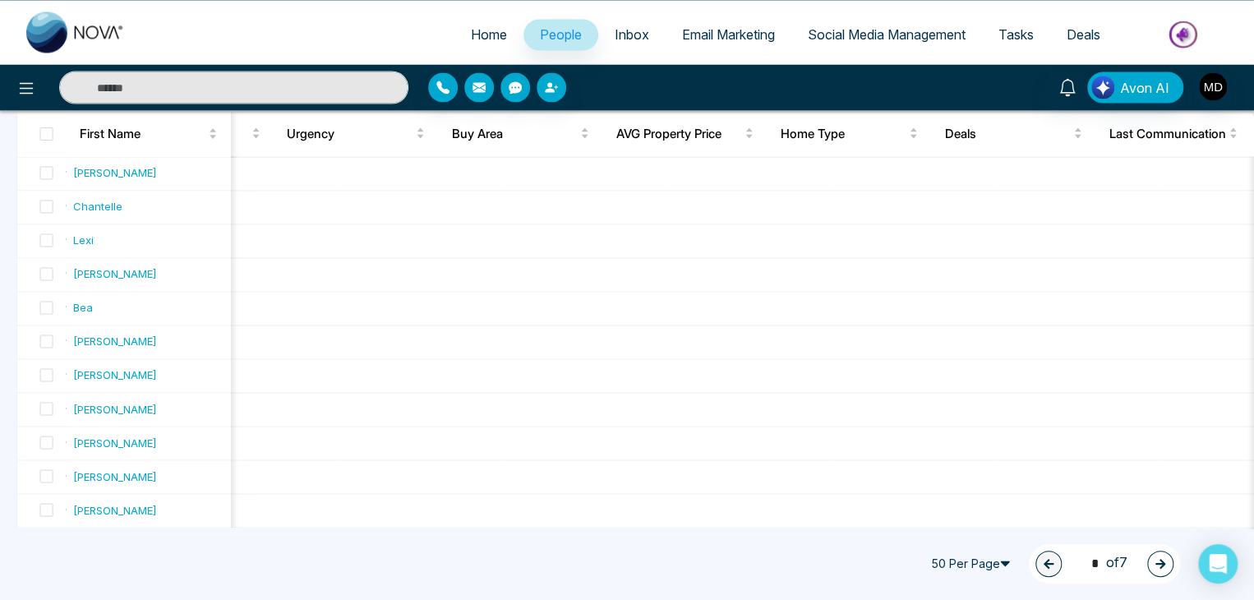
click at [1158, 564] on icon "button" at bounding box center [1160, 564] width 10 height 10
click at [1150, 564] on button "button" at bounding box center [1160, 563] width 26 height 26
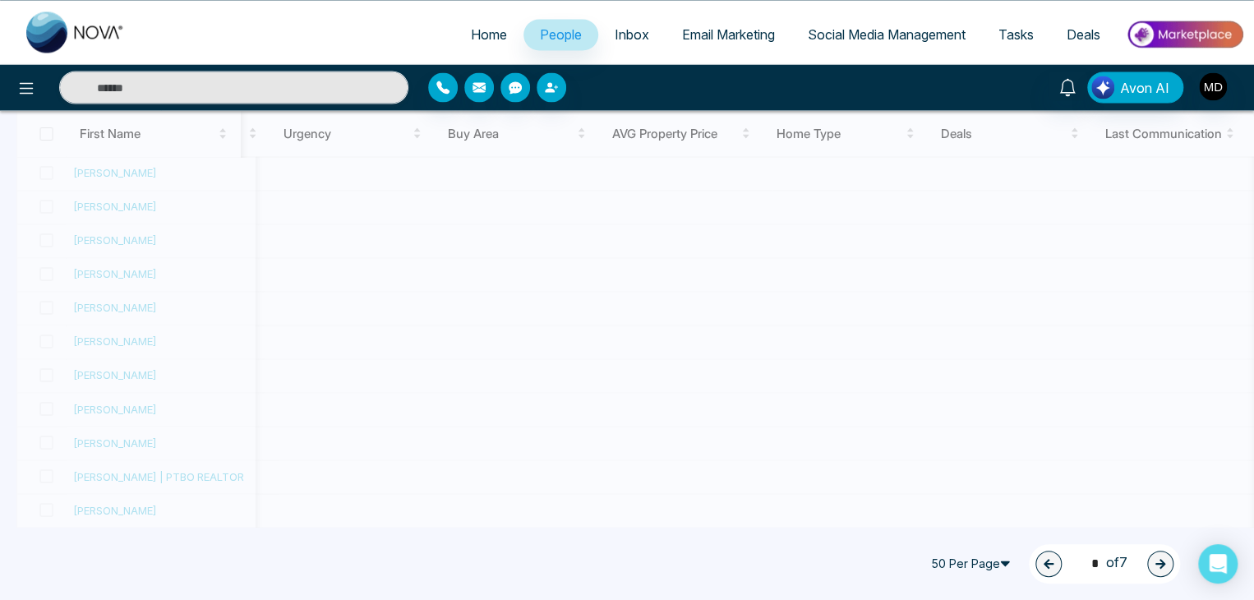
type input "*"
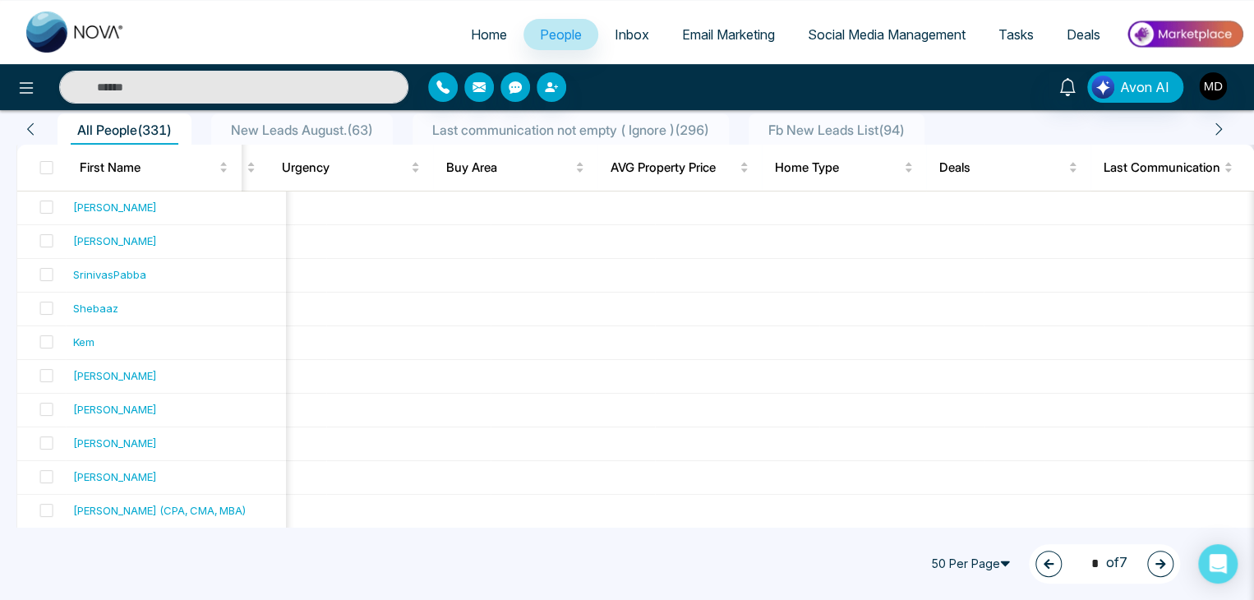
scroll to position [0, 0]
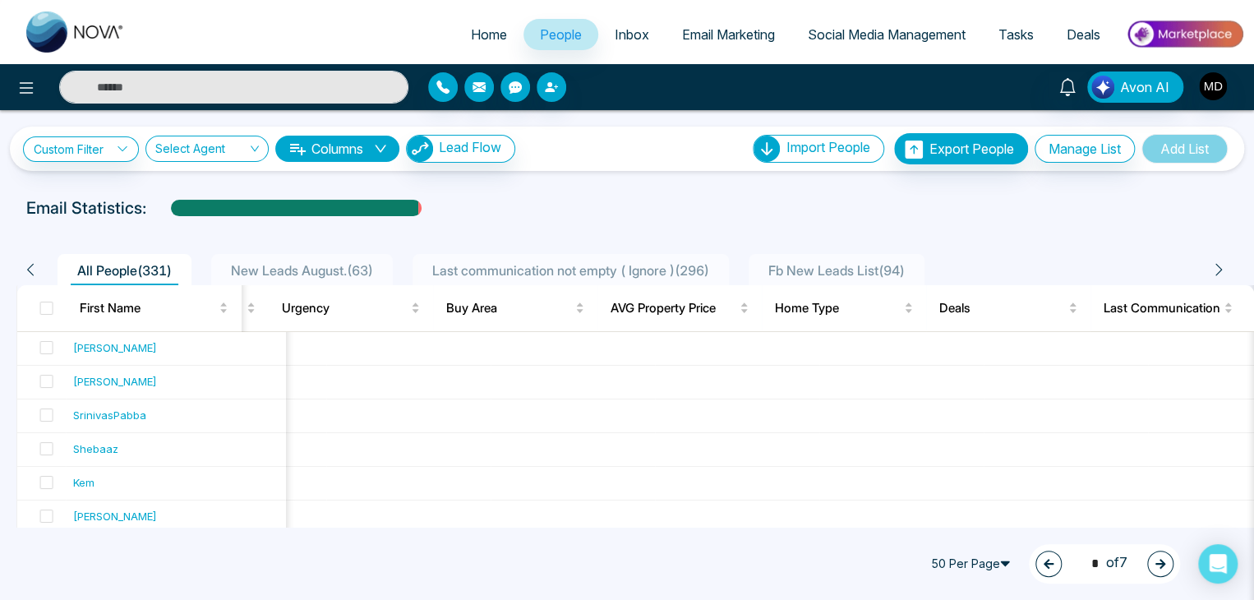
click at [489, 37] on span "Home" at bounding box center [489, 34] width 36 height 16
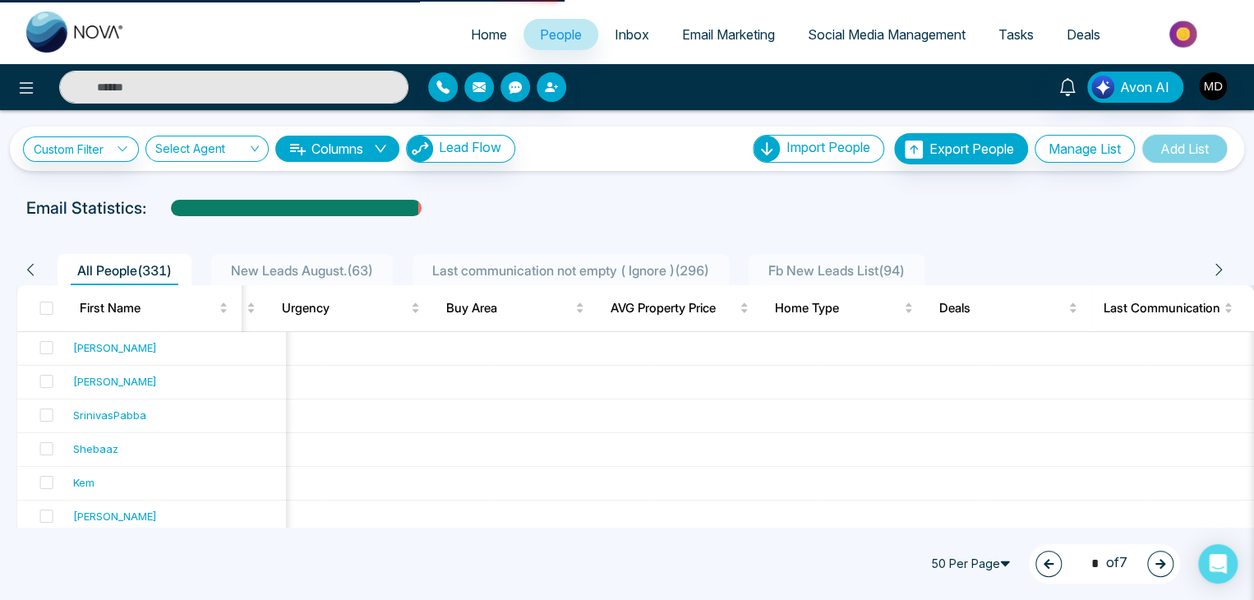
select select "*"
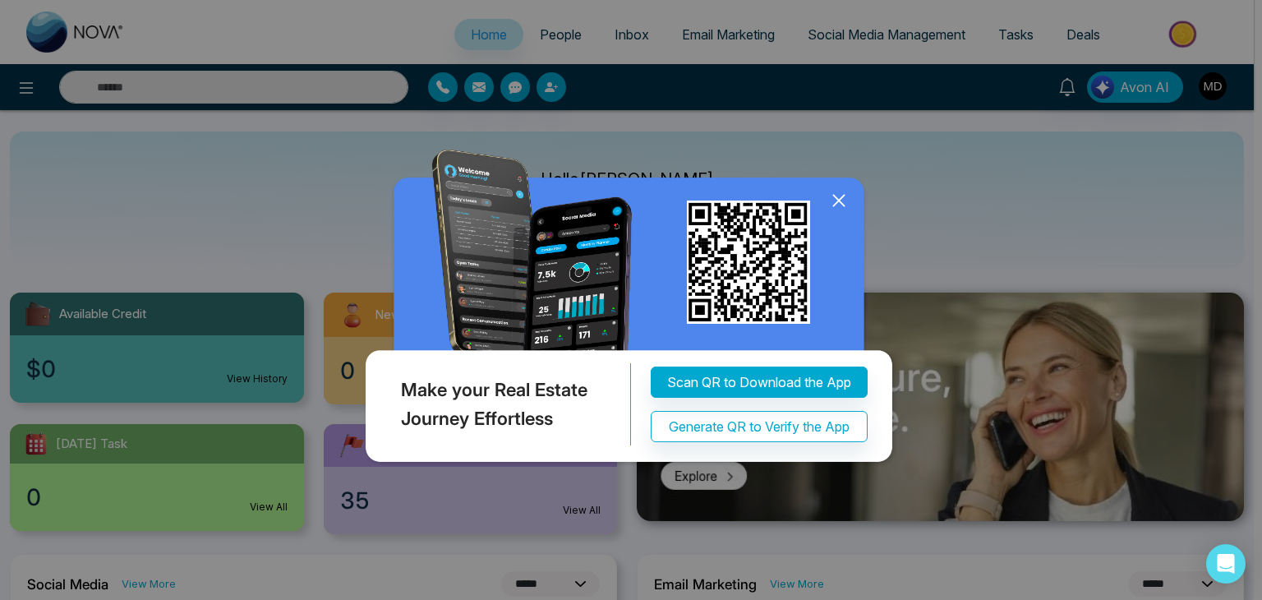
click at [841, 199] on icon at bounding box center [839, 200] width 25 height 25
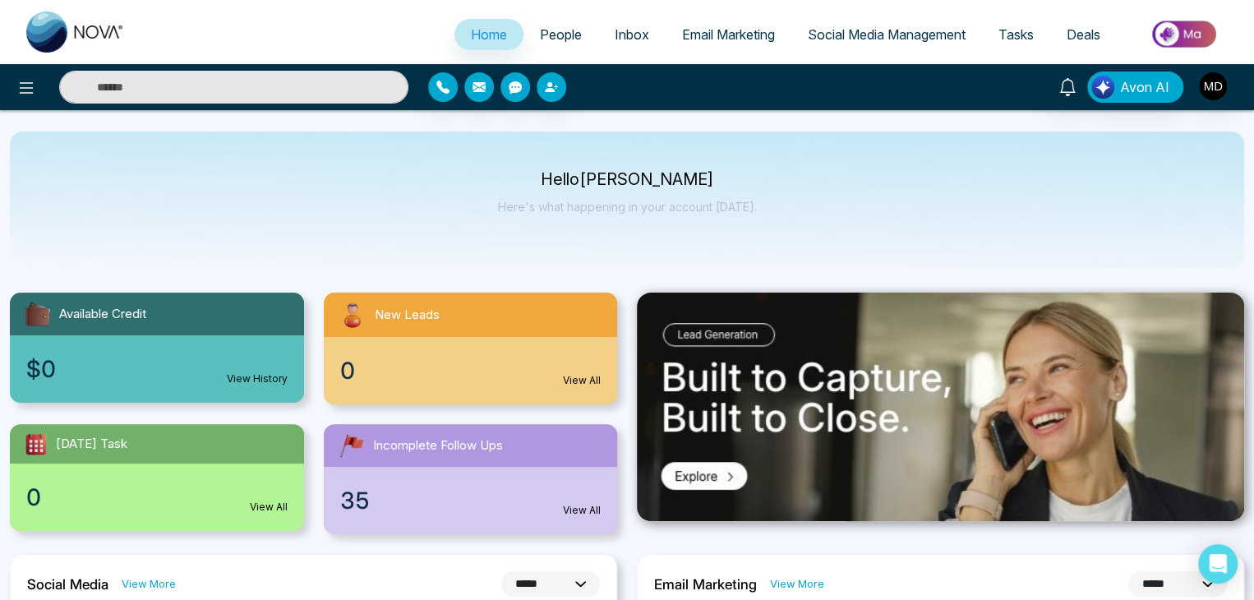
click at [546, 37] on span "People" at bounding box center [561, 34] width 42 height 16
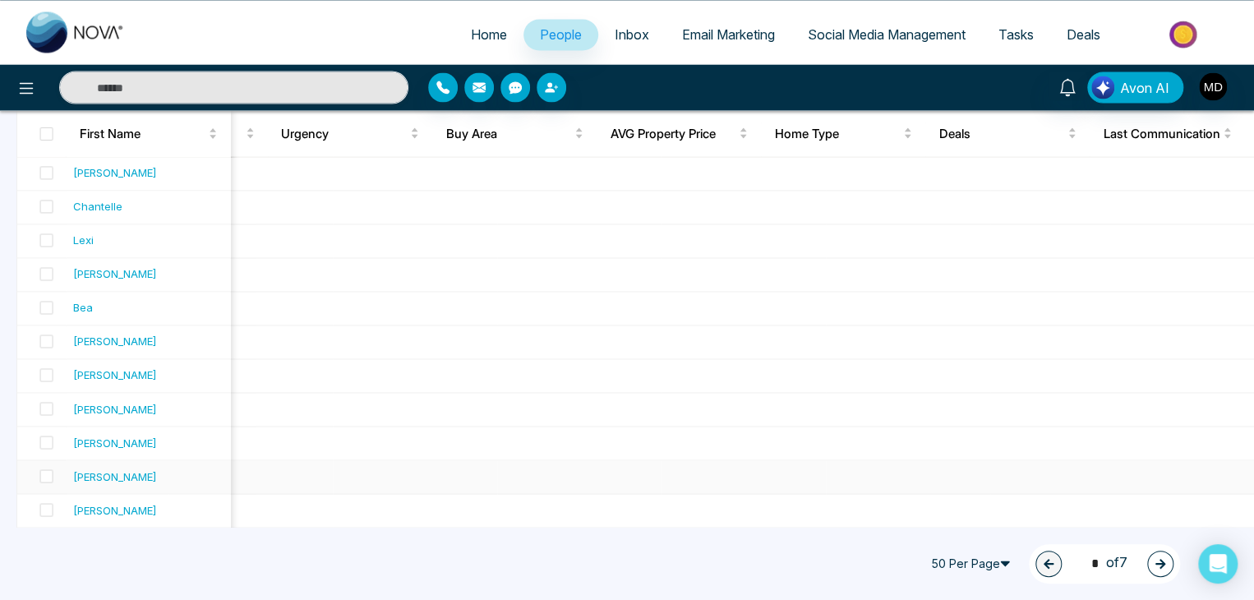
scroll to position [1488, 0]
click at [1162, 566] on icon "button" at bounding box center [1160, 564] width 10 height 10
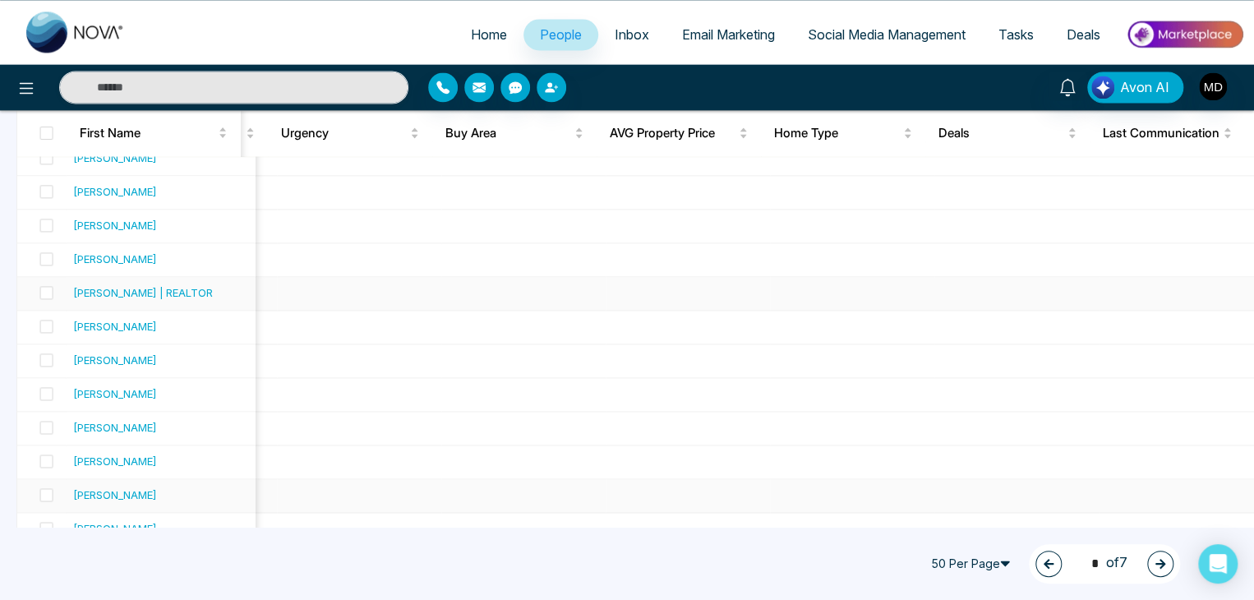
scroll to position [1489, 0]
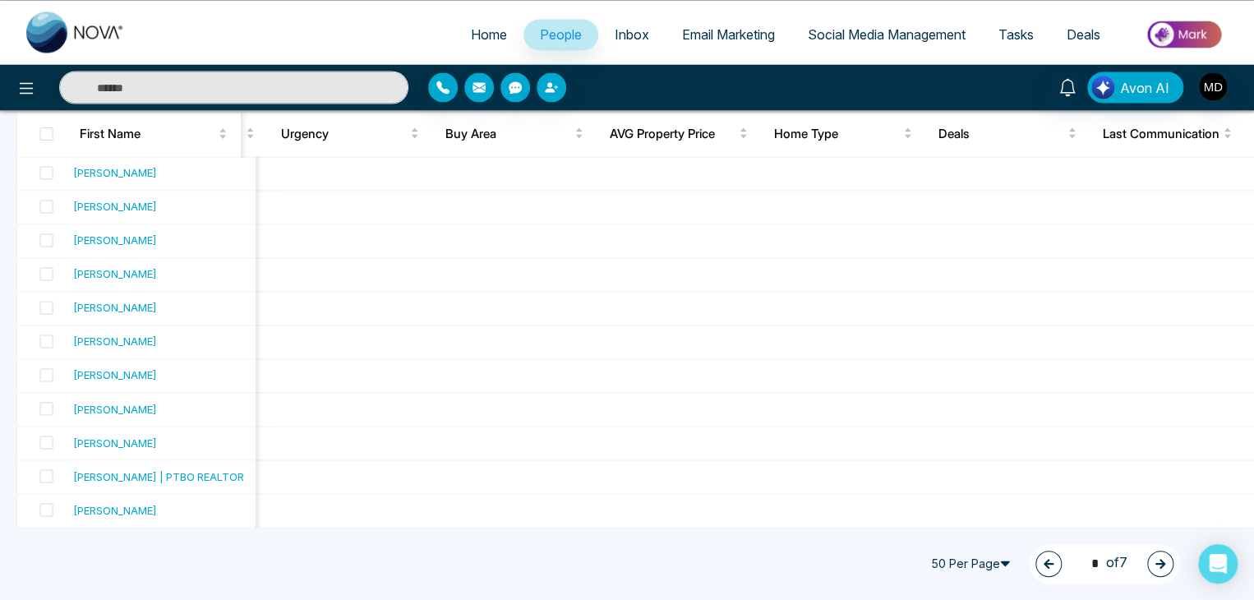
click at [1158, 558] on icon "button" at bounding box center [1160, 564] width 12 height 12
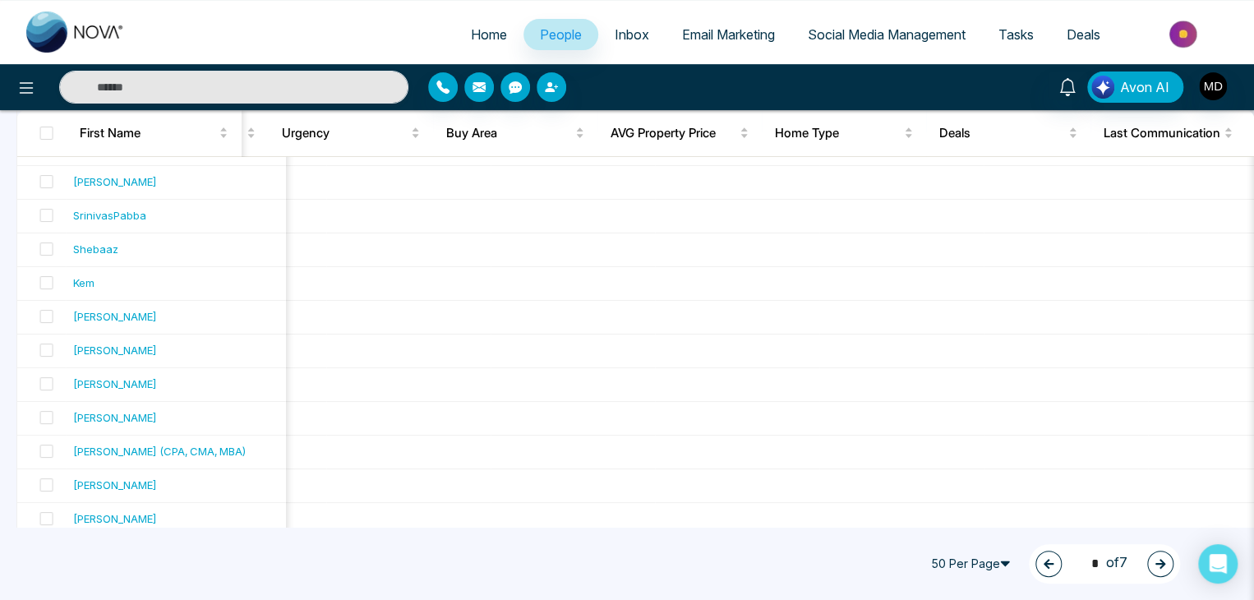
scroll to position [0, 0]
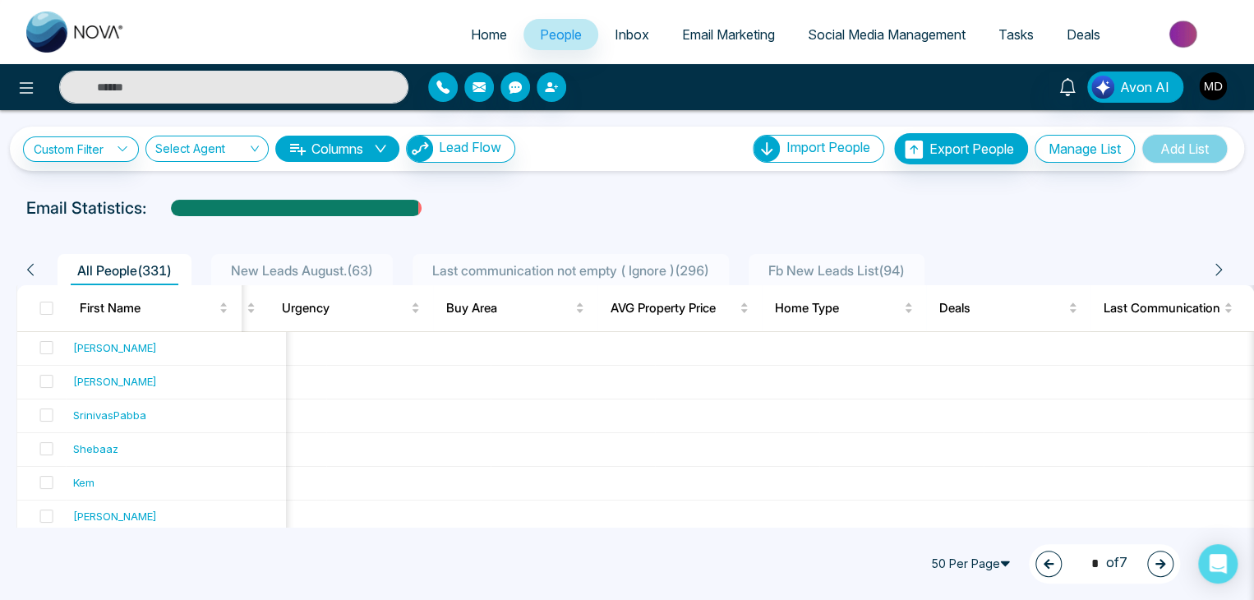
click at [1156, 569] on icon "button" at bounding box center [1160, 564] width 12 height 12
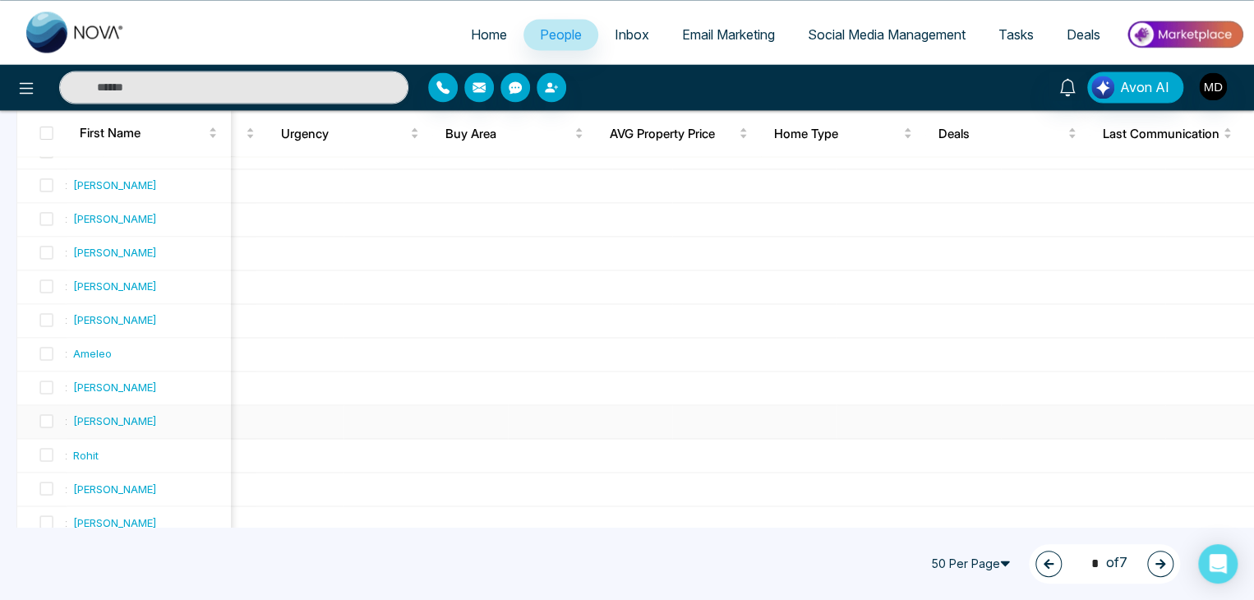
scroll to position [1489, 0]
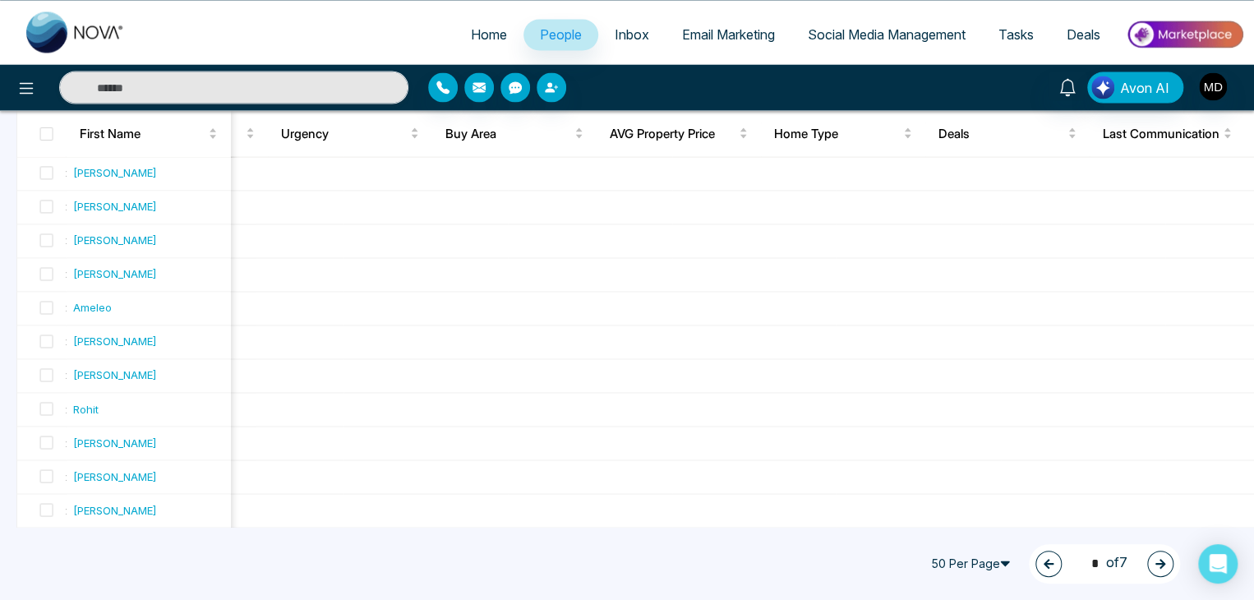
click at [1159, 562] on icon "button" at bounding box center [1160, 564] width 12 height 12
click at [1161, 570] on button "button" at bounding box center [1160, 563] width 26 height 26
click at [1167, 561] on button "button" at bounding box center [1160, 563] width 26 height 26
click at [1047, 560] on button "button" at bounding box center [1048, 563] width 26 height 26
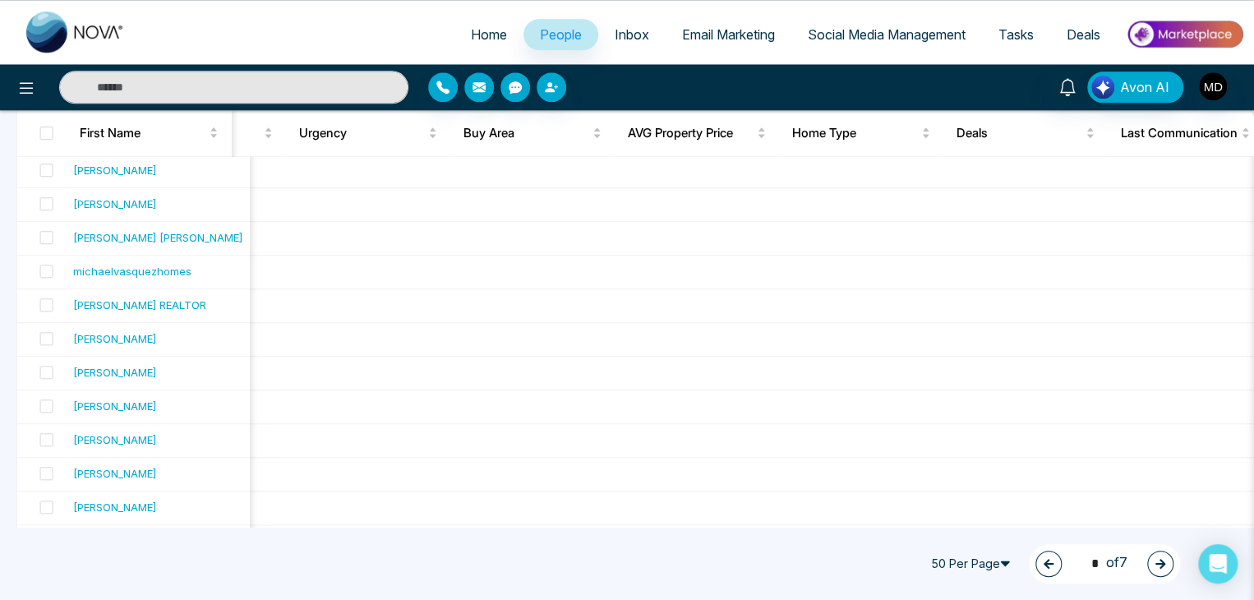
click at [1047, 560] on button "button" at bounding box center [1048, 563] width 26 height 26
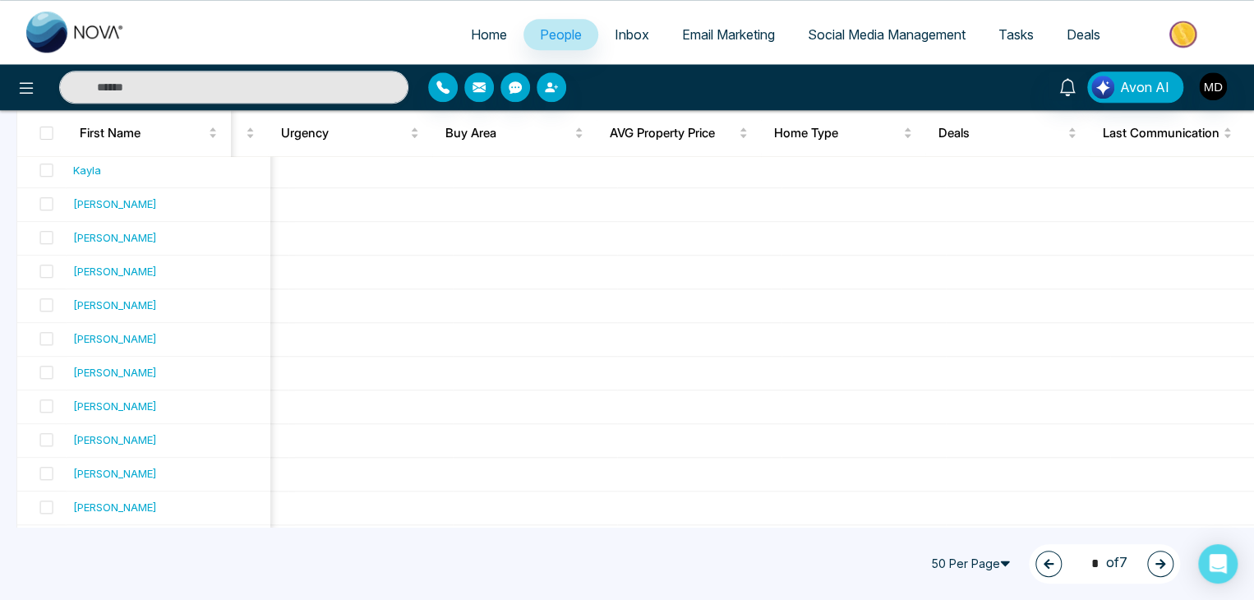
scroll to position [0, 1647]
click at [1047, 560] on button "button" at bounding box center [1048, 563] width 26 height 26
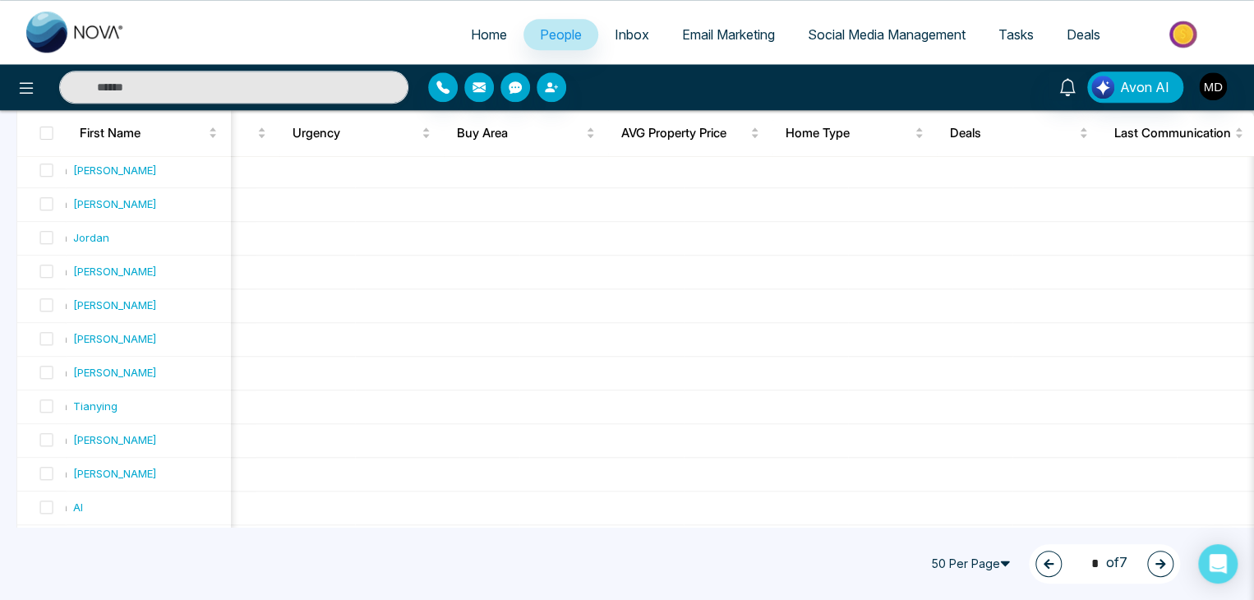
click at [1047, 560] on button "button" at bounding box center [1048, 563] width 26 height 26
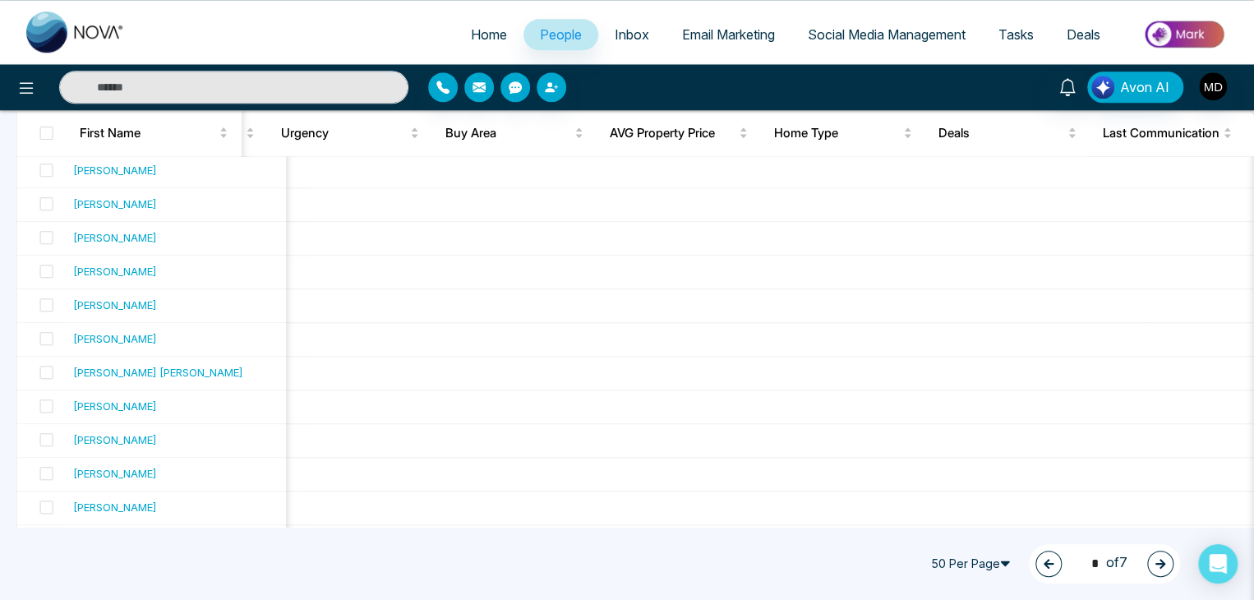
scroll to position [0, 1646]
click at [1047, 560] on button "button" at bounding box center [1048, 563] width 26 height 26
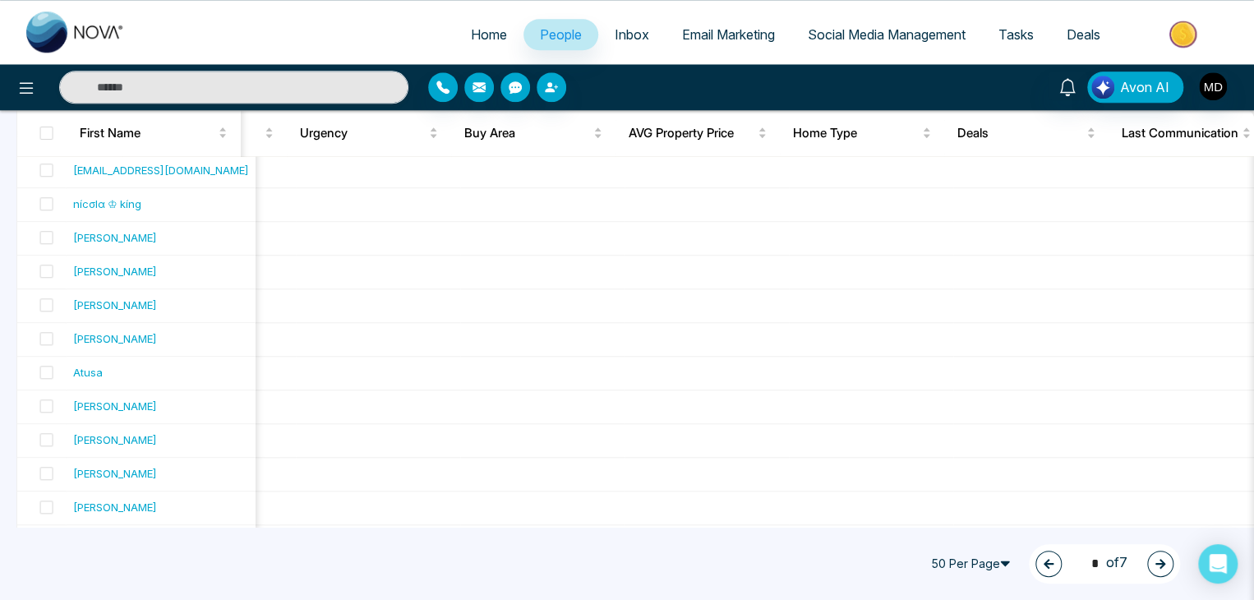
click at [1043, 559] on icon "button" at bounding box center [1049, 564] width 12 height 12
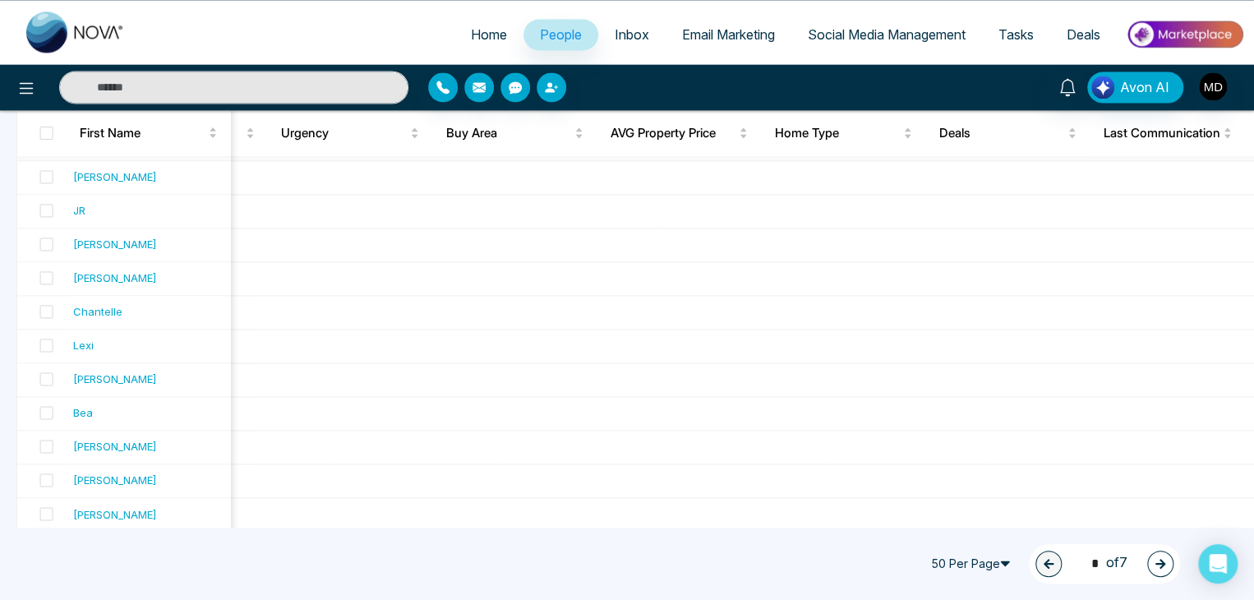
scroll to position [1489, 0]
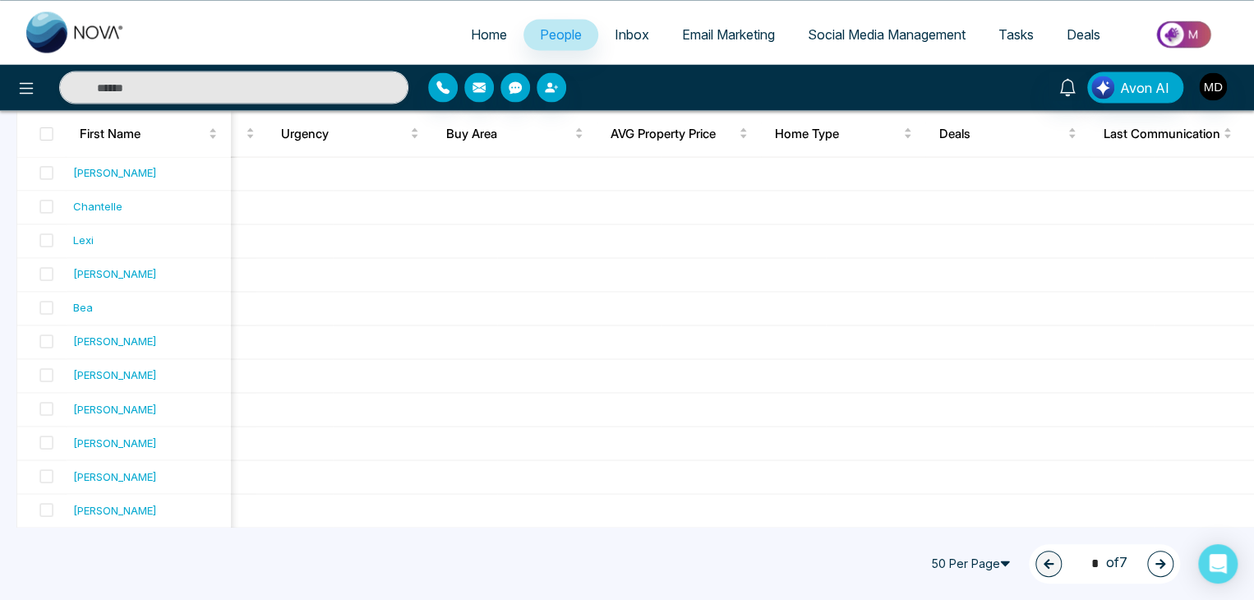
click at [1160, 569] on icon "button" at bounding box center [1160, 564] width 12 height 12
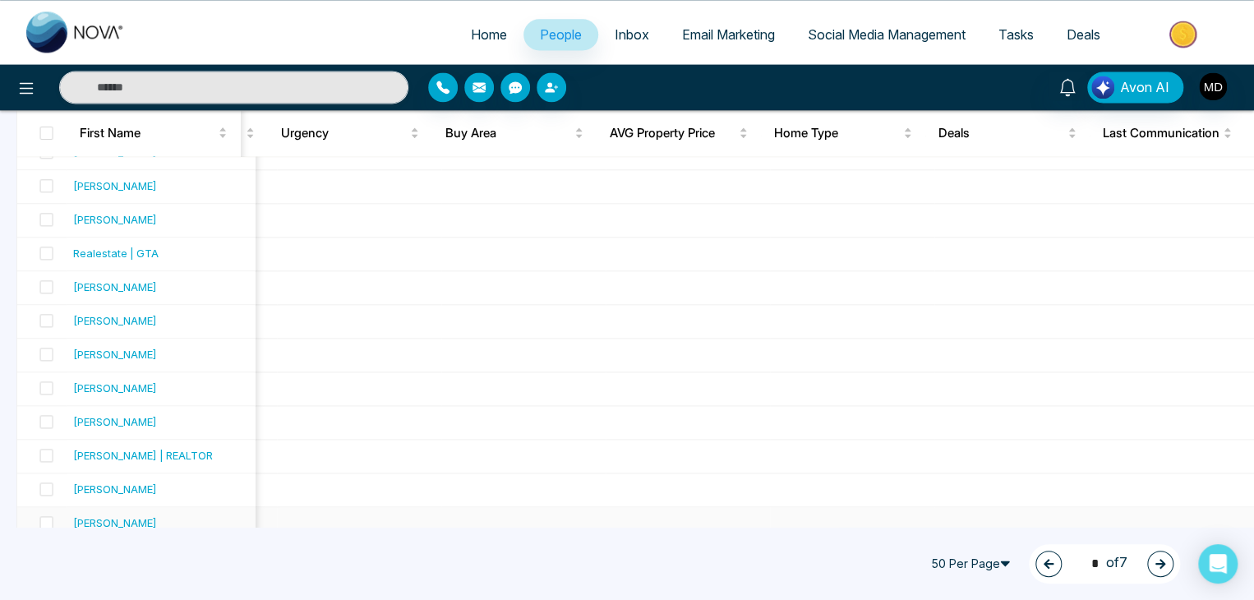
scroll to position [1152, 0]
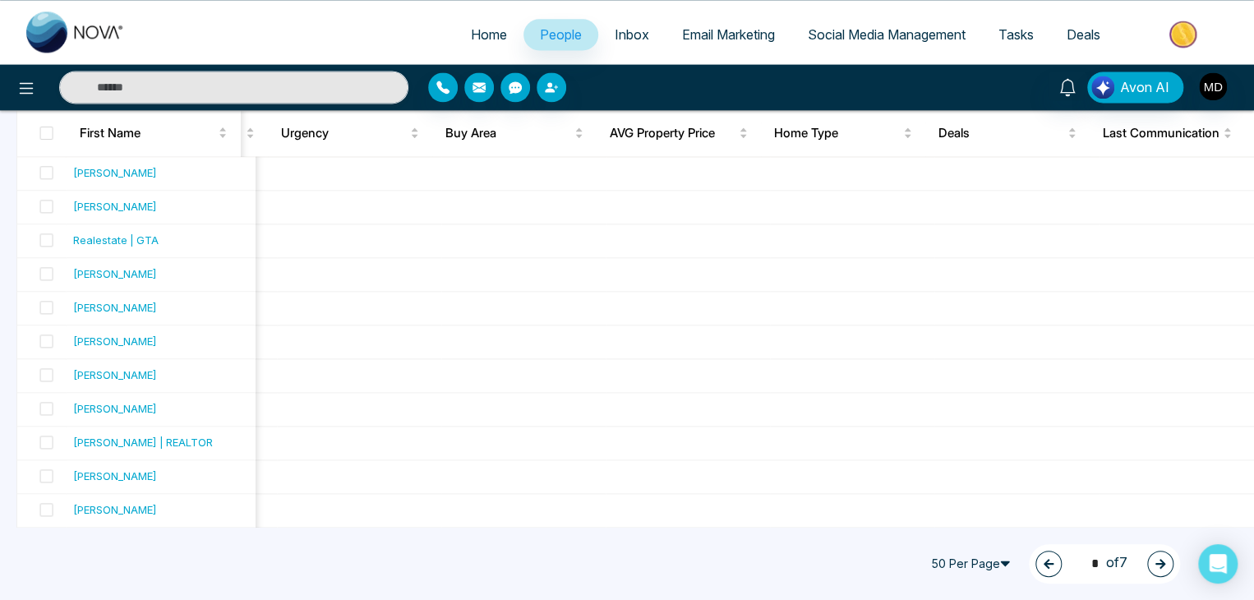
click at [1048, 552] on button "button" at bounding box center [1048, 563] width 26 height 26
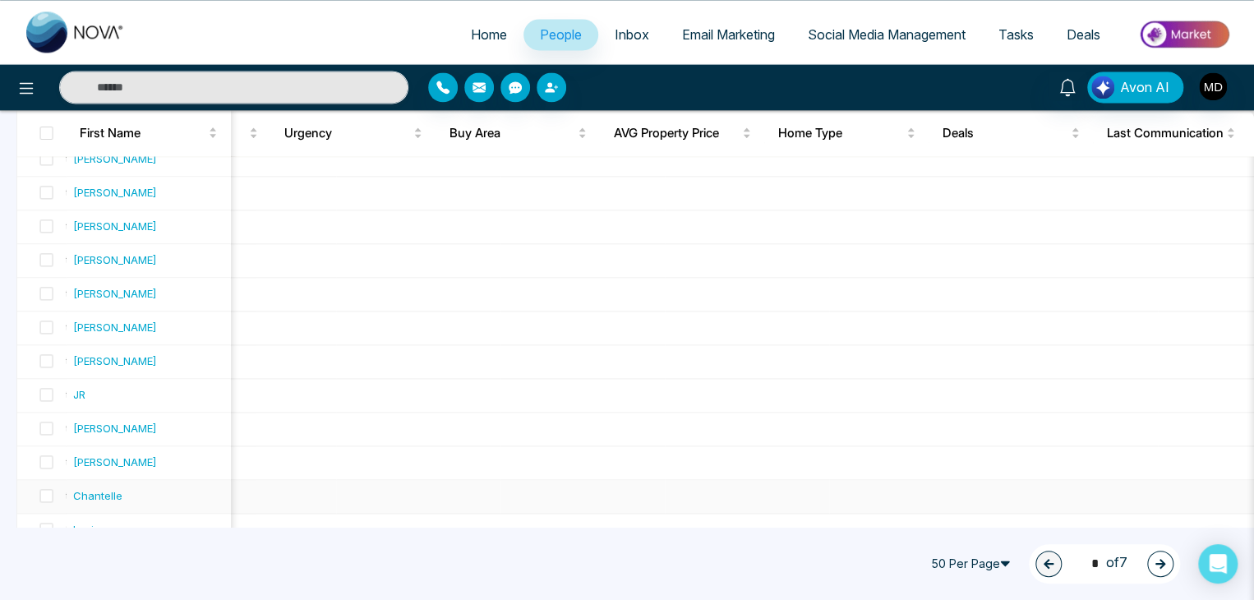
scroll to position [1489, 0]
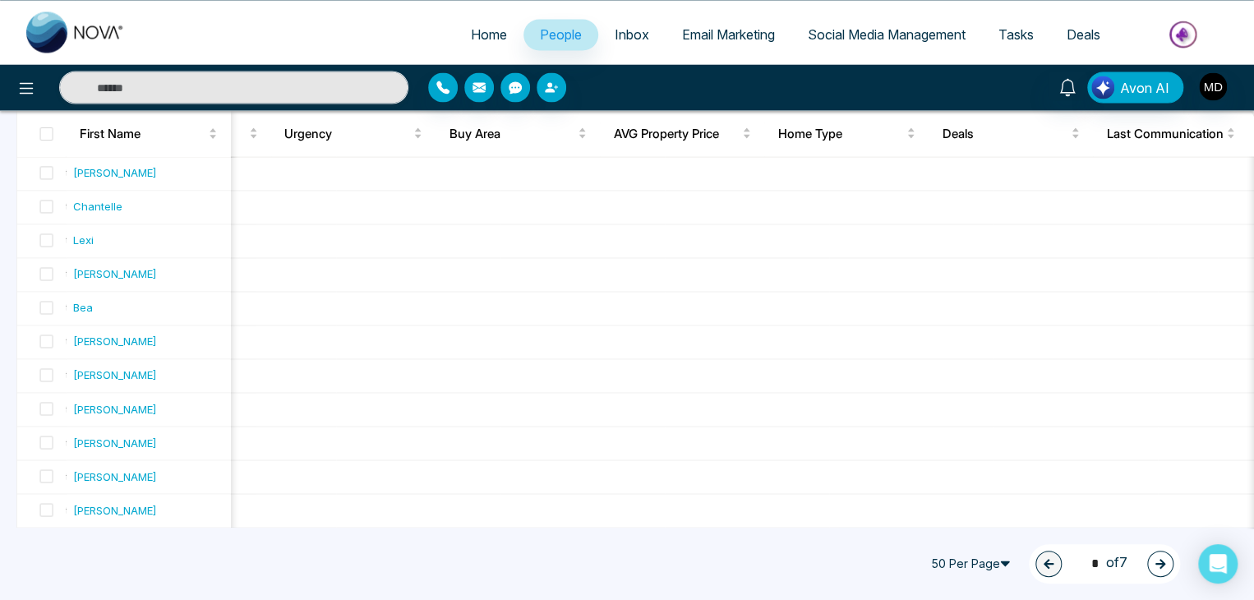
click at [1158, 570] on button "button" at bounding box center [1160, 563] width 26 height 26
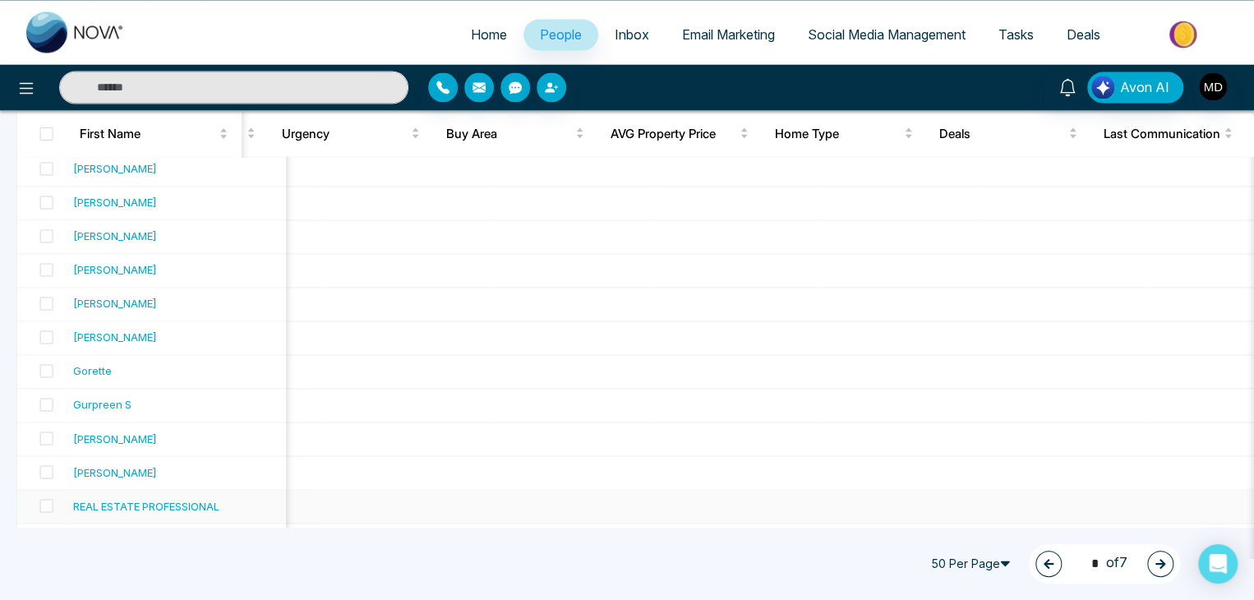
scroll to position [1457, 0]
click at [1159, 569] on icon "button" at bounding box center [1160, 564] width 12 height 12
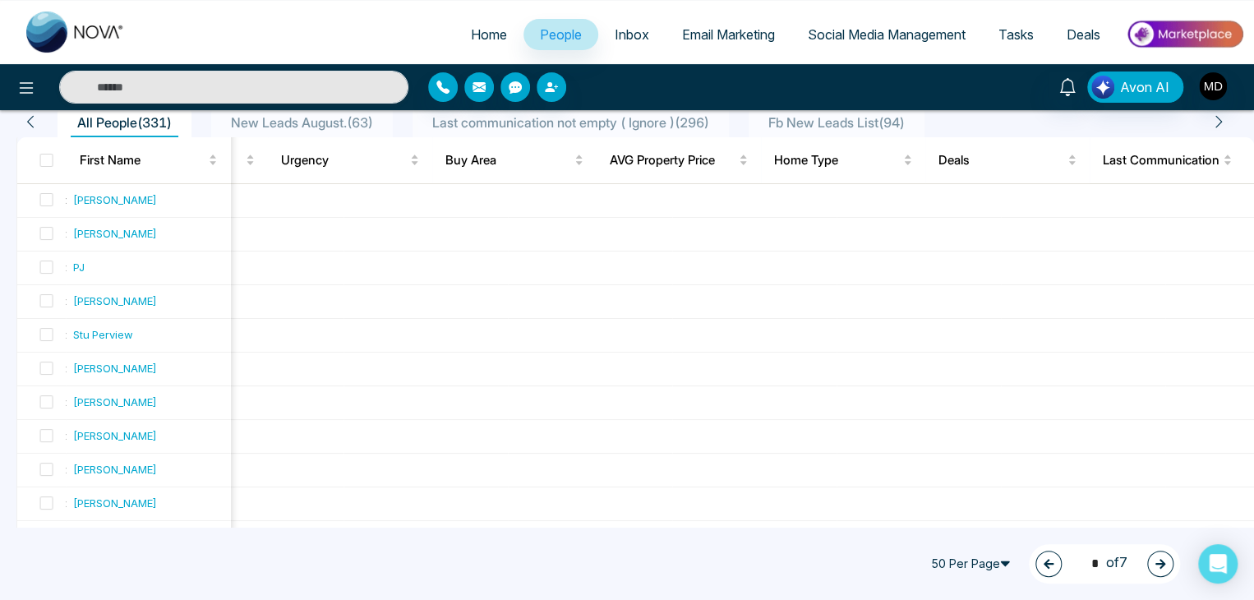
scroll to position [0, 0]
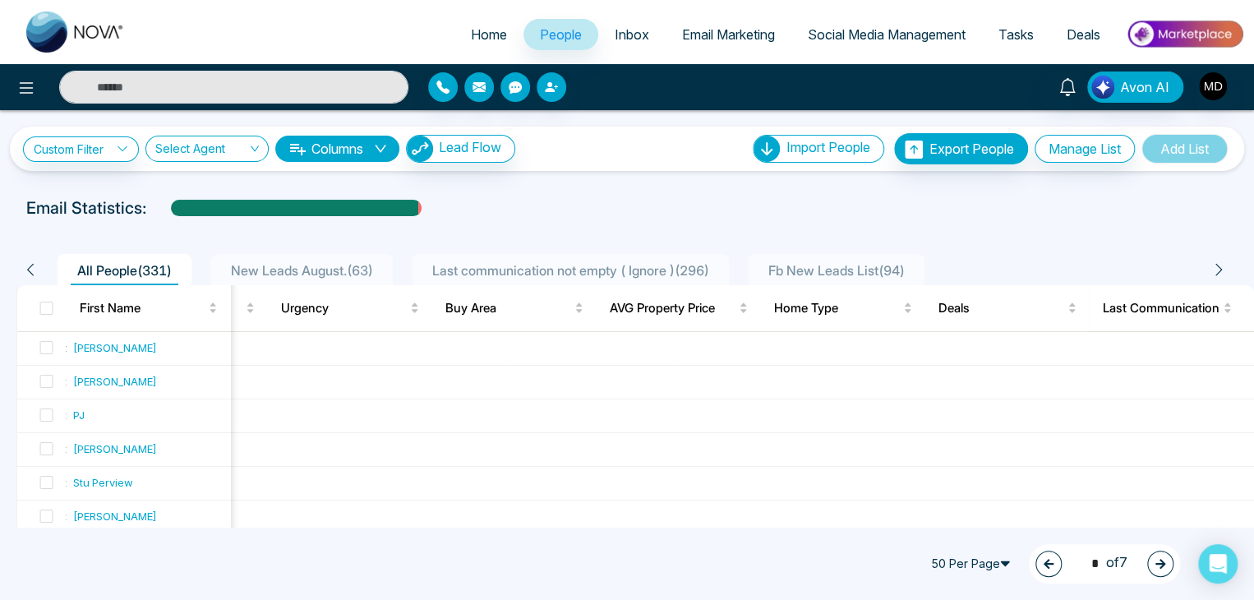
click at [1157, 569] on button "button" at bounding box center [1160, 563] width 26 height 26
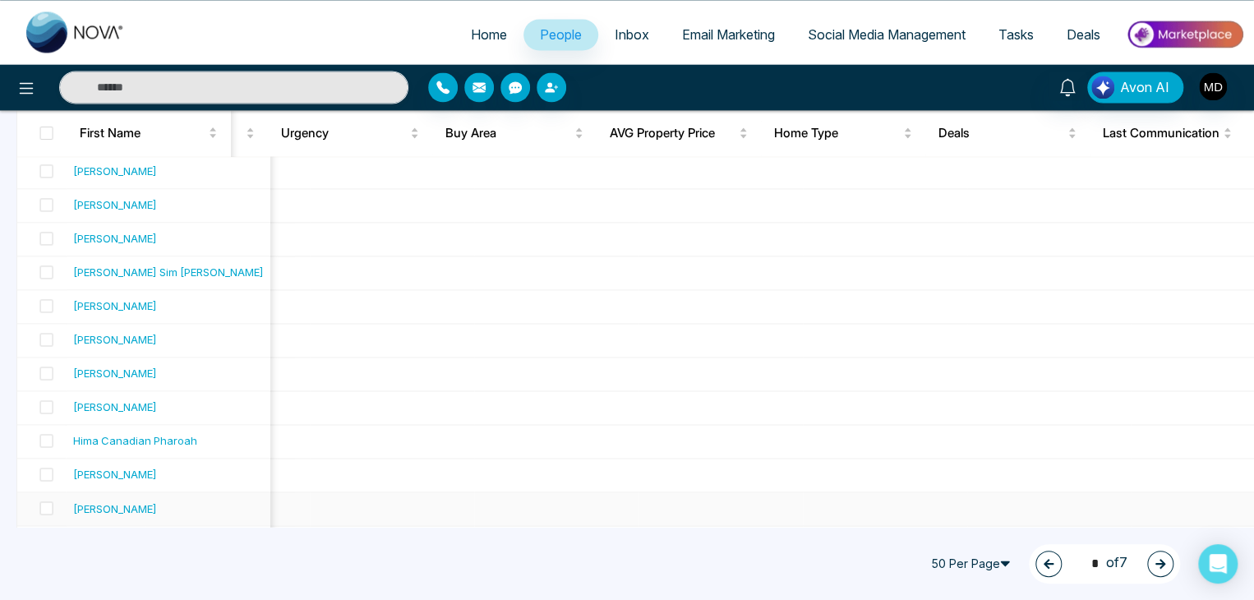
scroll to position [1489, 0]
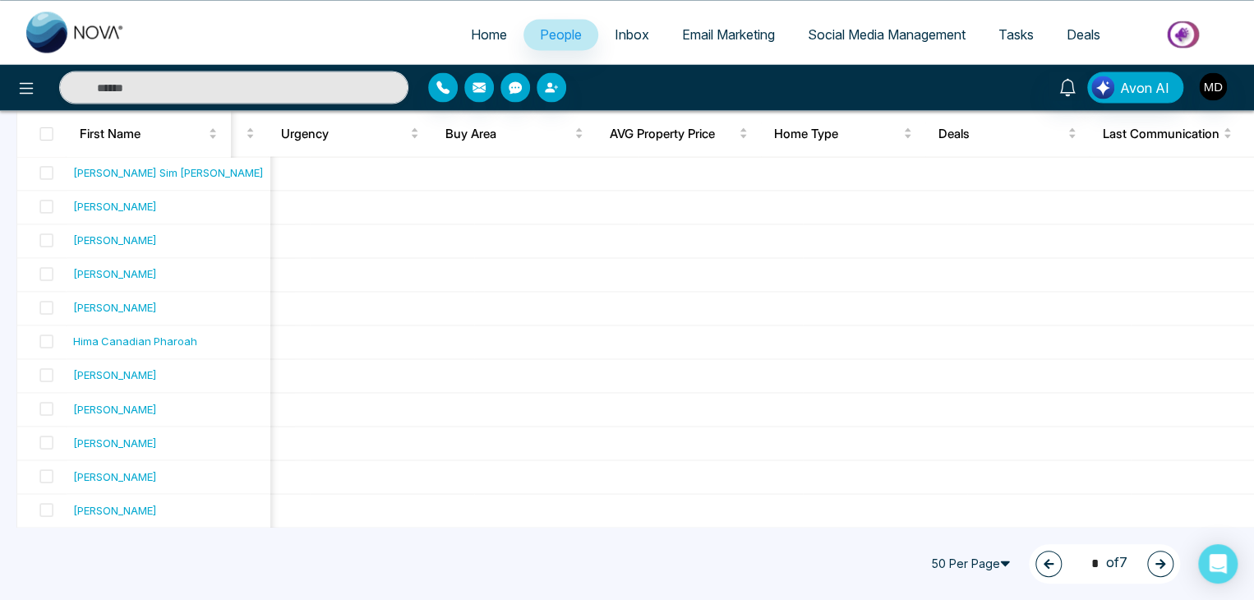
click at [1160, 552] on button "button" at bounding box center [1160, 563] width 26 height 26
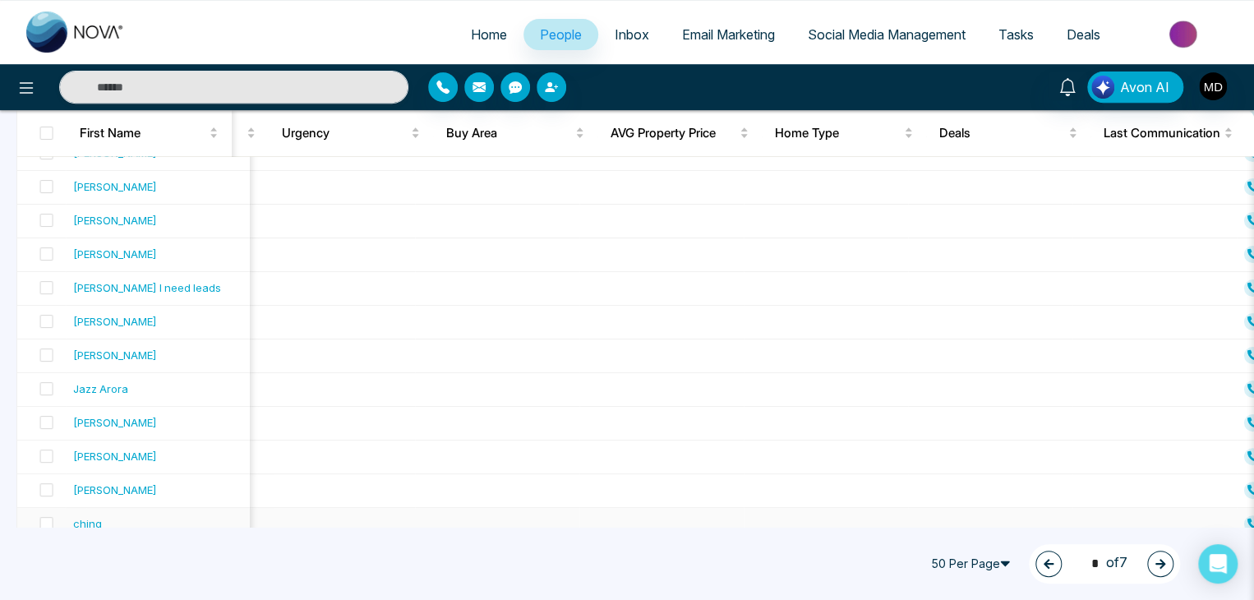
scroll to position [154, 0]
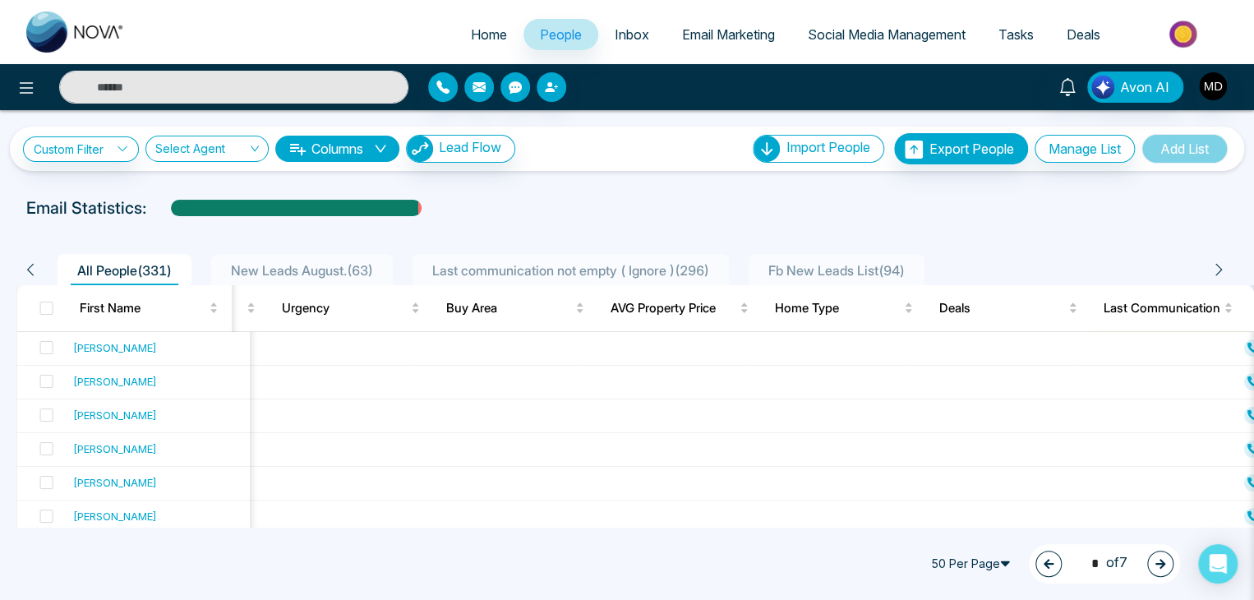
click at [1161, 564] on icon "button" at bounding box center [1160, 564] width 10 height 10
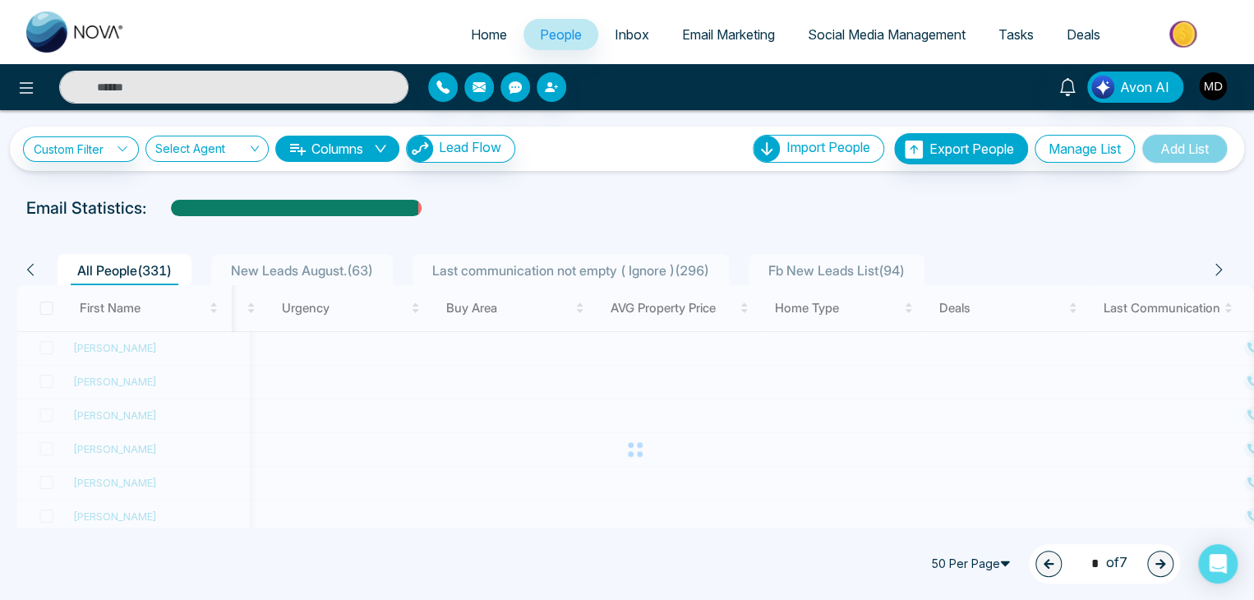
type input "*"
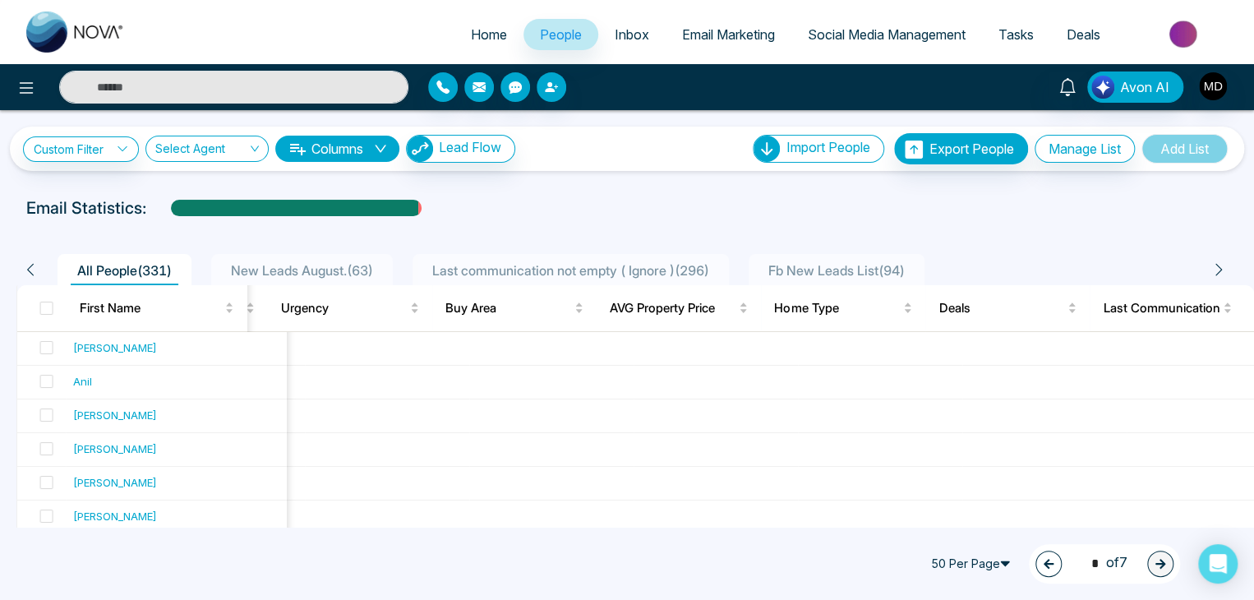
click at [490, 21] on link "Home" at bounding box center [488, 34] width 69 height 31
select select "*"
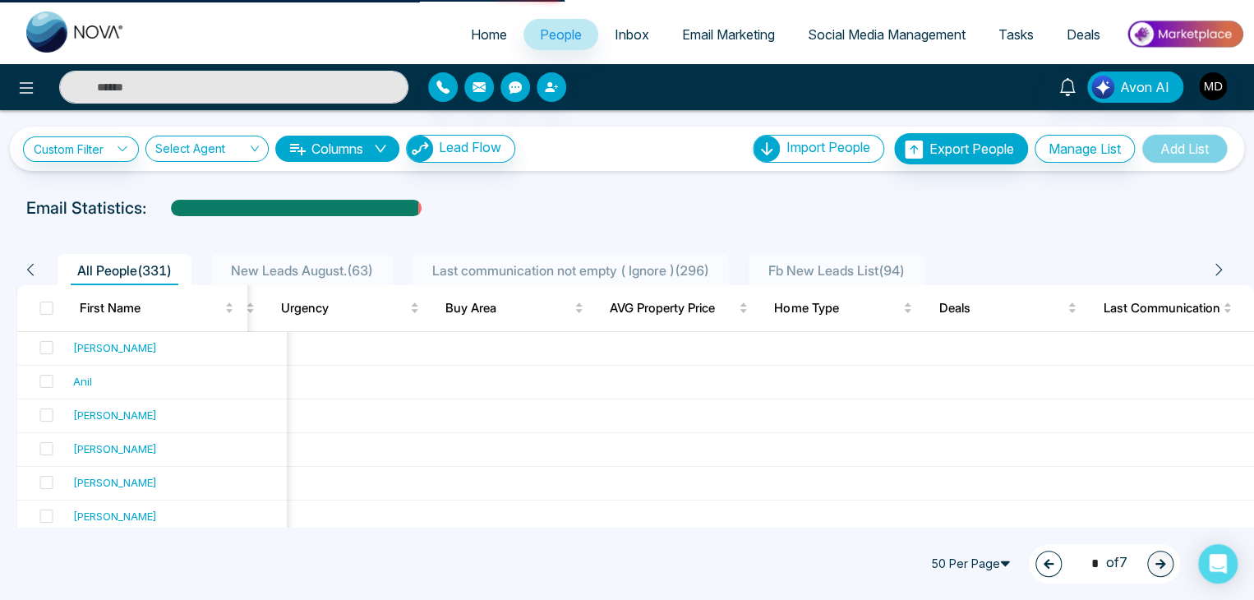
select select "*"
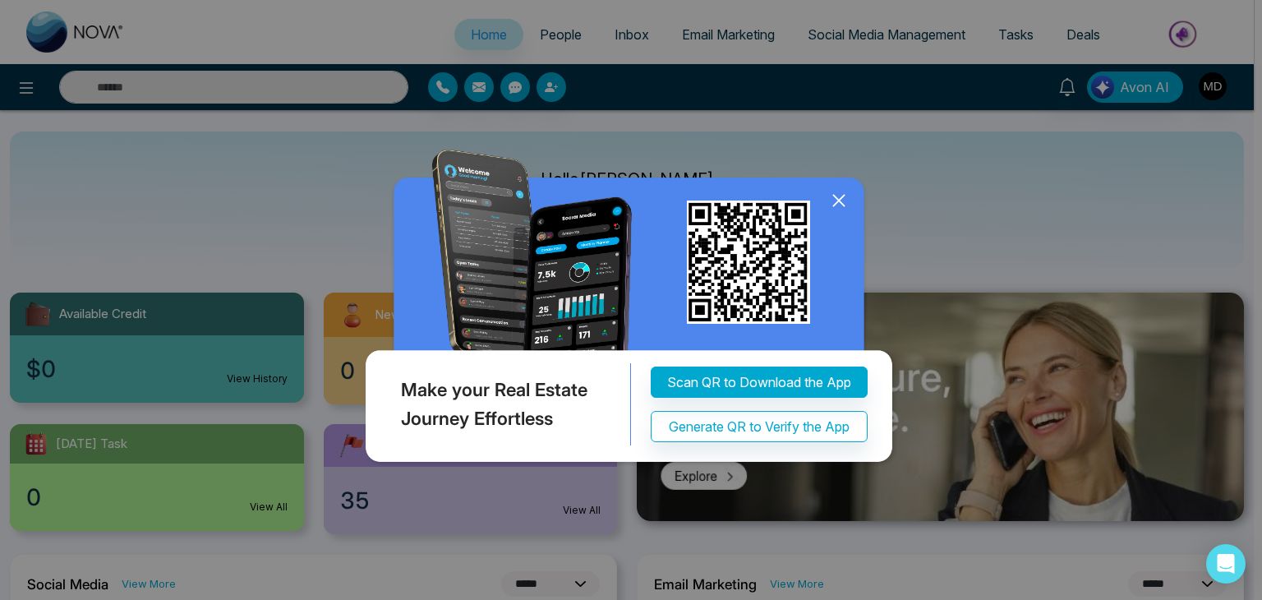
click at [840, 195] on icon at bounding box center [839, 200] width 25 height 25
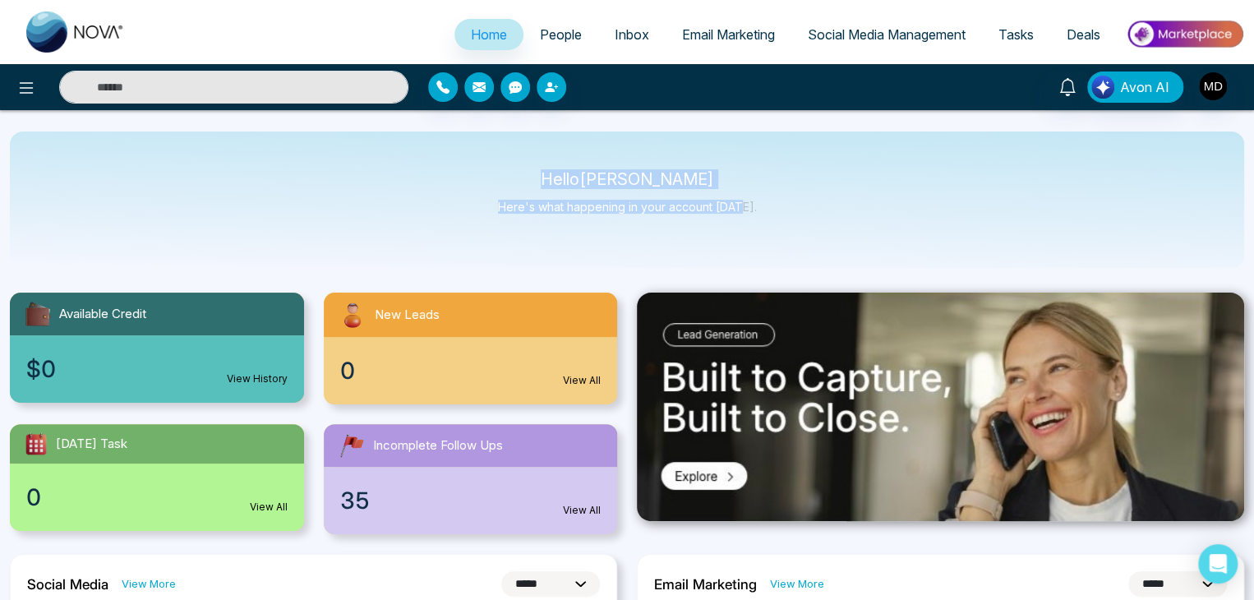
drag, startPoint x: 744, startPoint y: 205, endPoint x: 523, endPoint y: 168, distance: 223.9
click at [523, 168] on div "Hello Mriganka Deka Here's what happening in your account today." at bounding box center [627, 199] width 1234 height 136
click at [545, 177] on p "Hello Mriganka Deka" at bounding box center [627, 180] width 259 height 14
click at [1211, 90] on img "button" at bounding box center [1213, 86] width 28 height 28
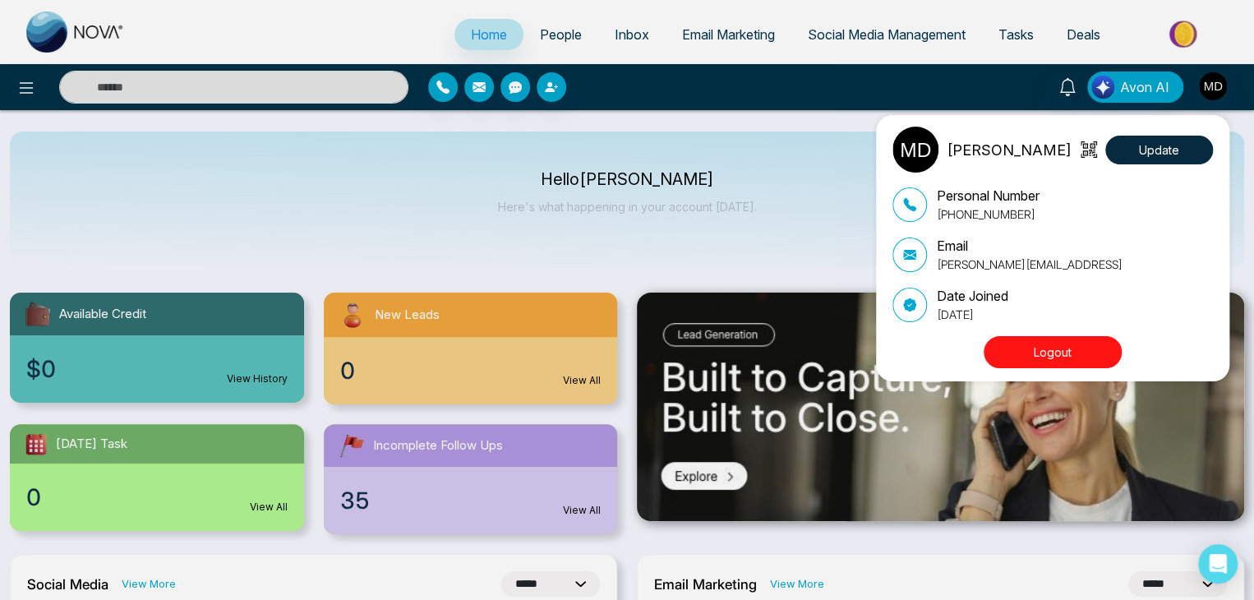
click at [1050, 339] on button "Logout" at bounding box center [1052, 352] width 138 height 32
